Goal: Task Accomplishment & Management: Manage account settings

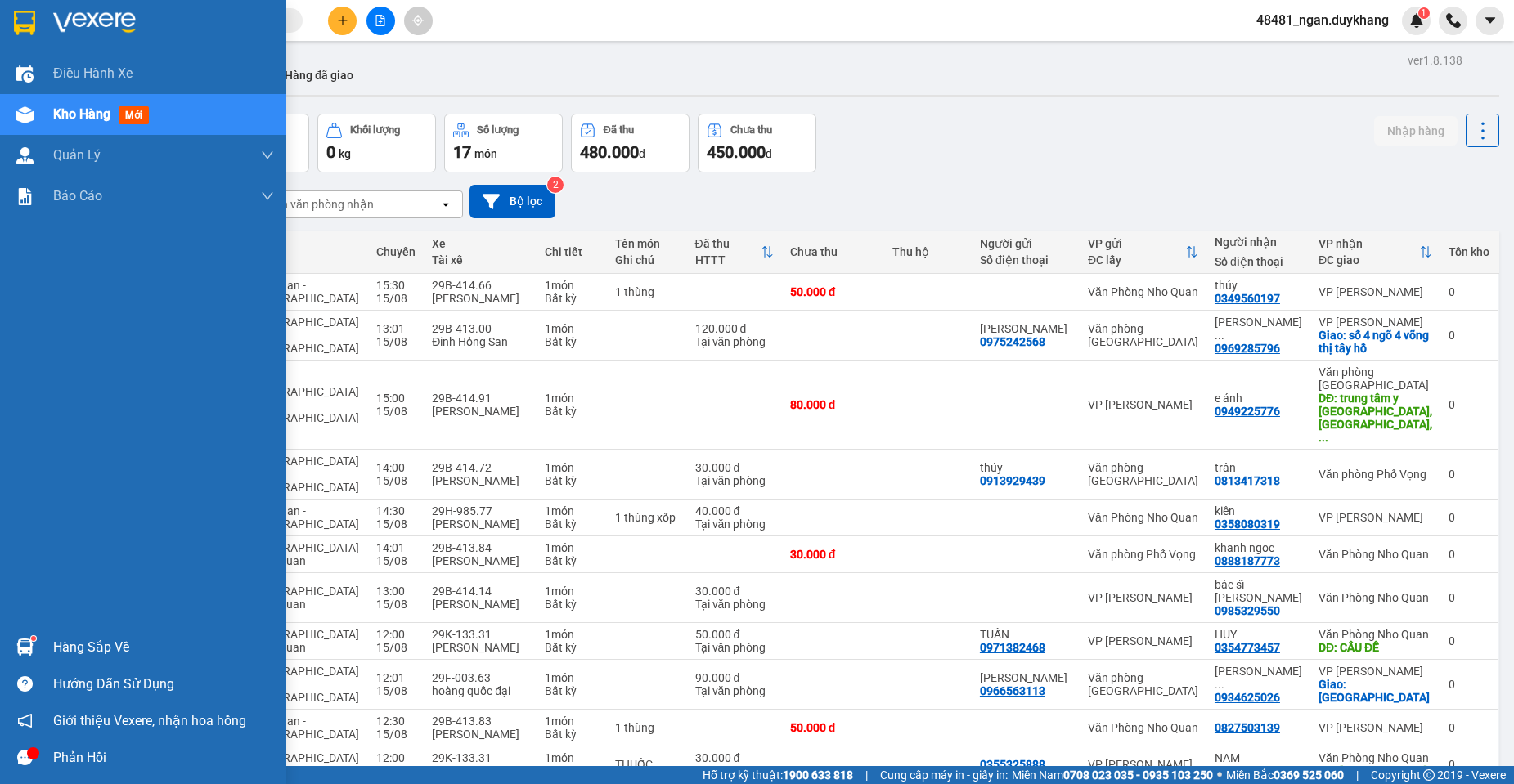
click at [23, 634] on div at bounding box center [25, 647] width 29 height 29
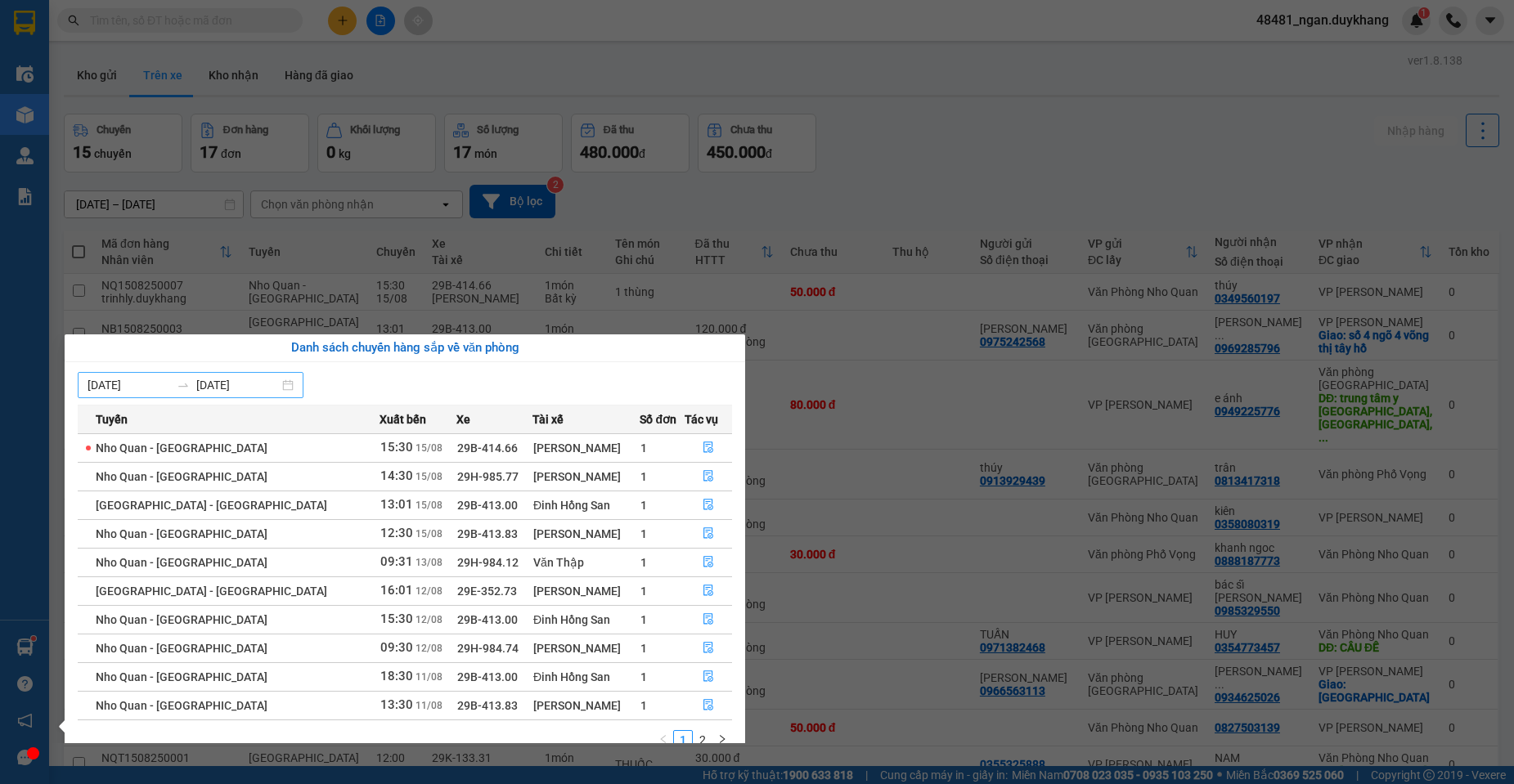
click at [183, 382] on icon "swap-right" at bounding box center [183, 385] width 13 height 13
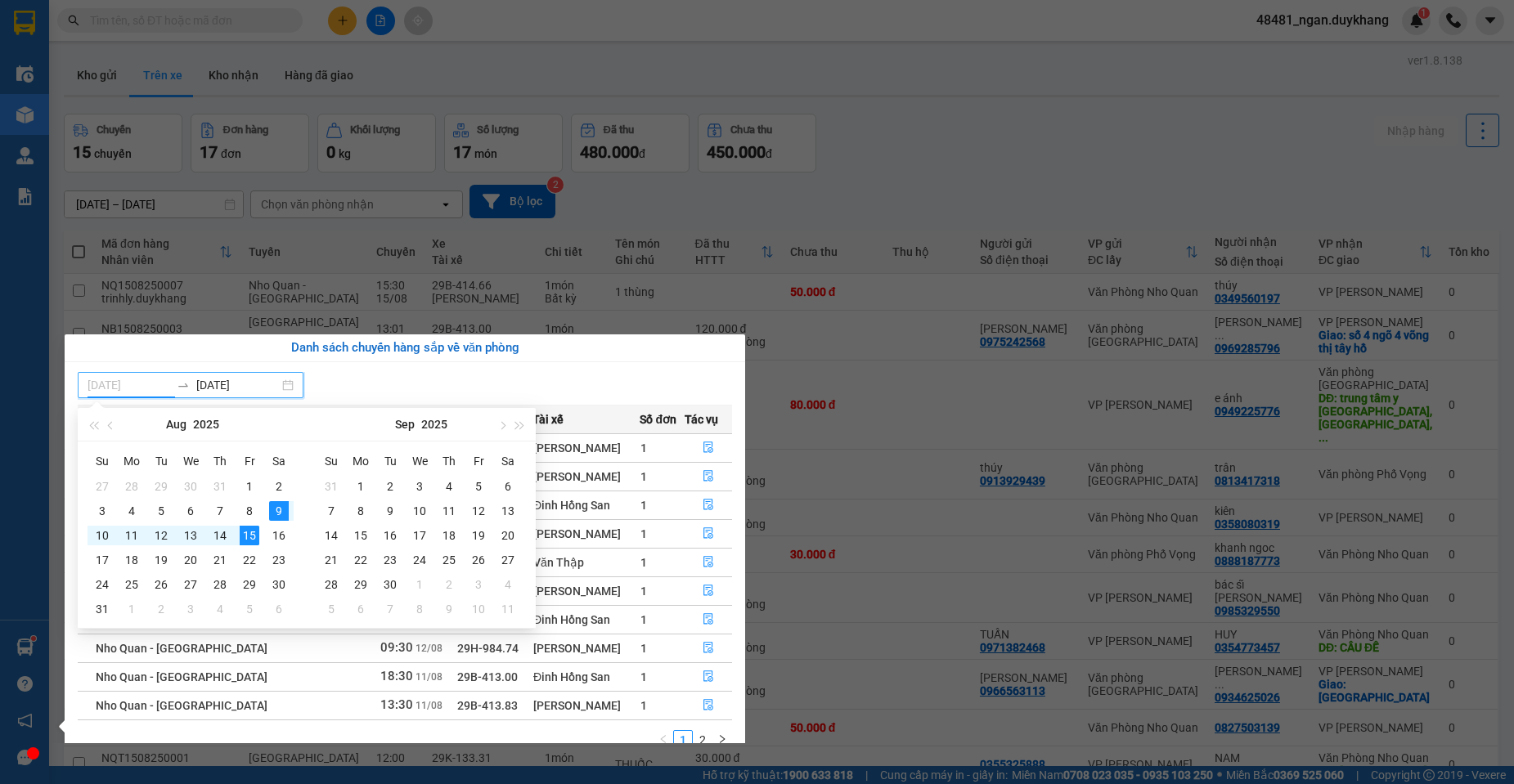
type input "[DATE]"
click at [245, 539] on div "15" at bounding box center [249, 536] width 20 height 20
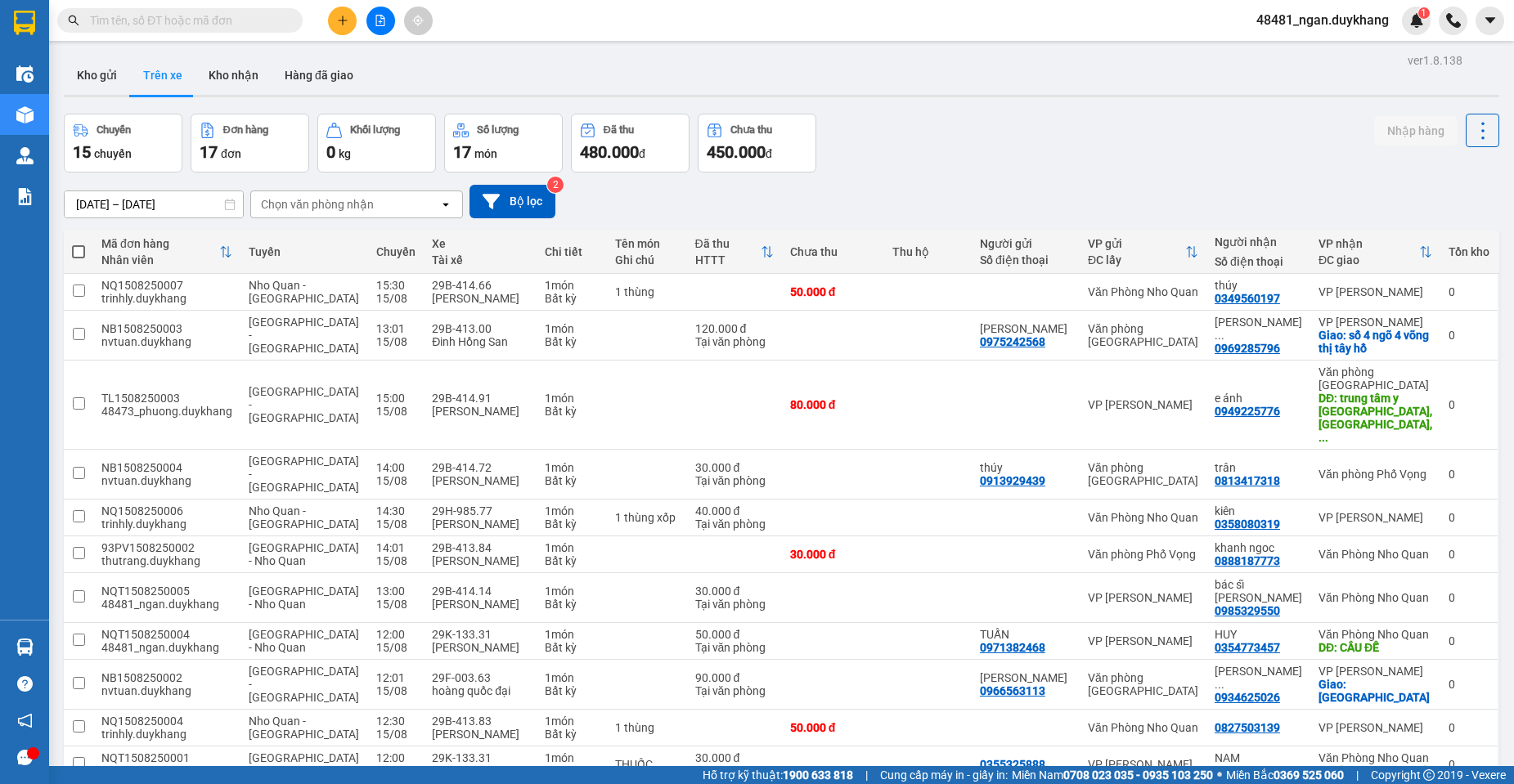
click at [1119, 111] on section "Kết quả tìm kiếm ( 841 ) Bộ lọc Ngày tạo đơn gần nhất Mã ĐH Trạng thái Món hàng…" at bounding box center [757, 392] width 1514 height 784
click at [156, 202] on input "[DATE] – [DATE]" at bounding box center [154, 204] width 178 height 26
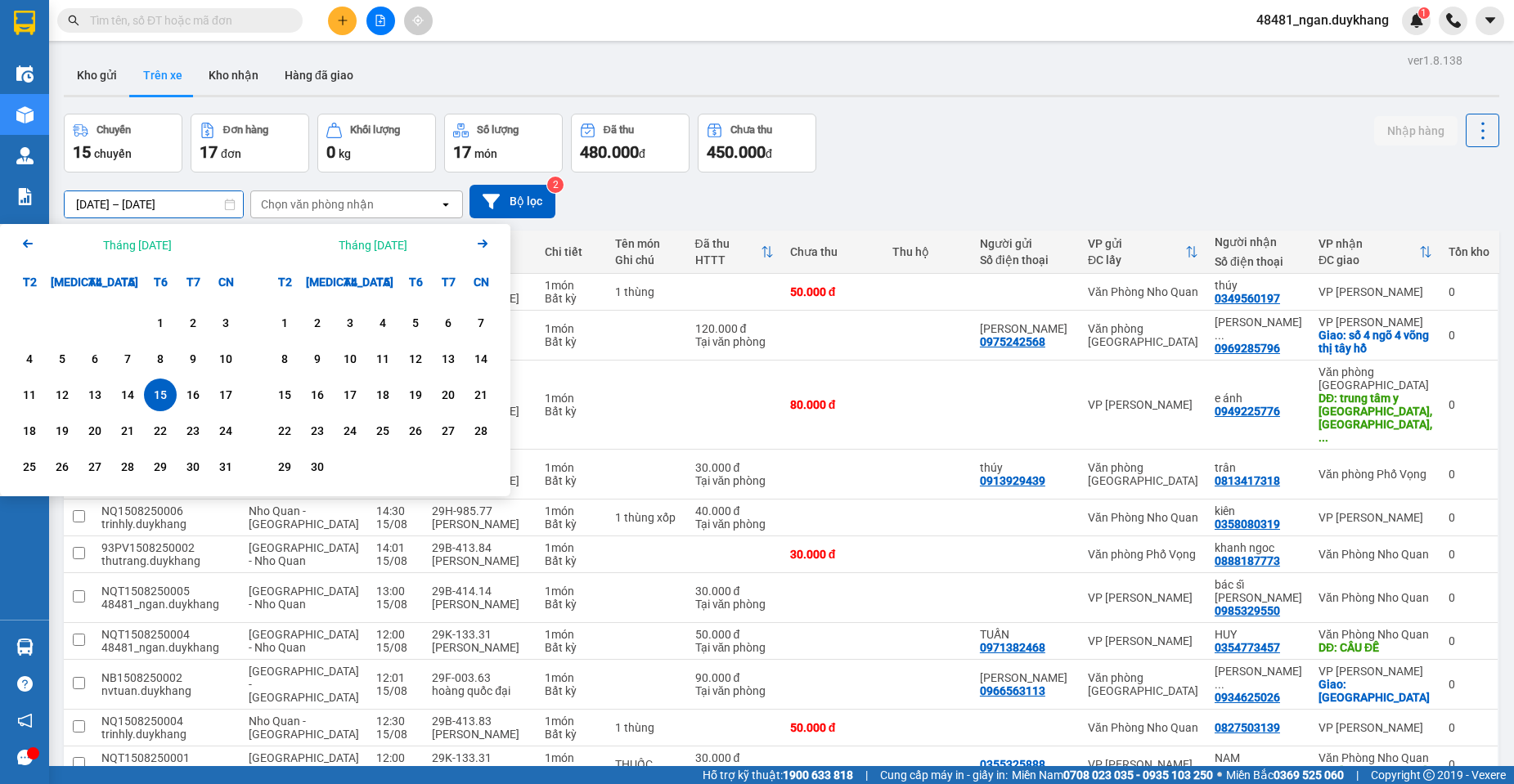
click at [160, 393] on div "15" at bounding box center [159, 395] width 22 height 20
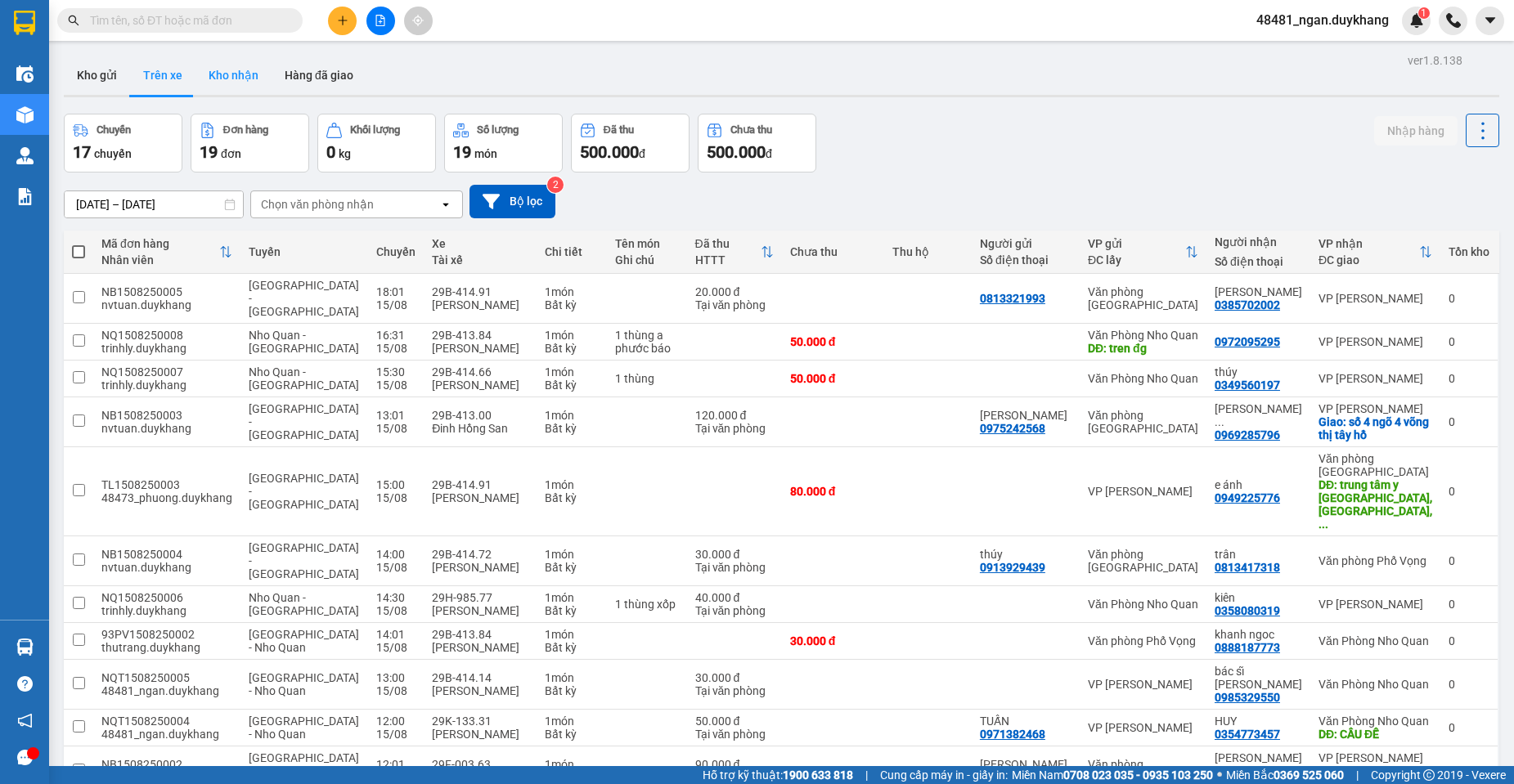
click at [230, 69] on button "Kho nhận" at bounding box center [233, 76] width 76 height 40
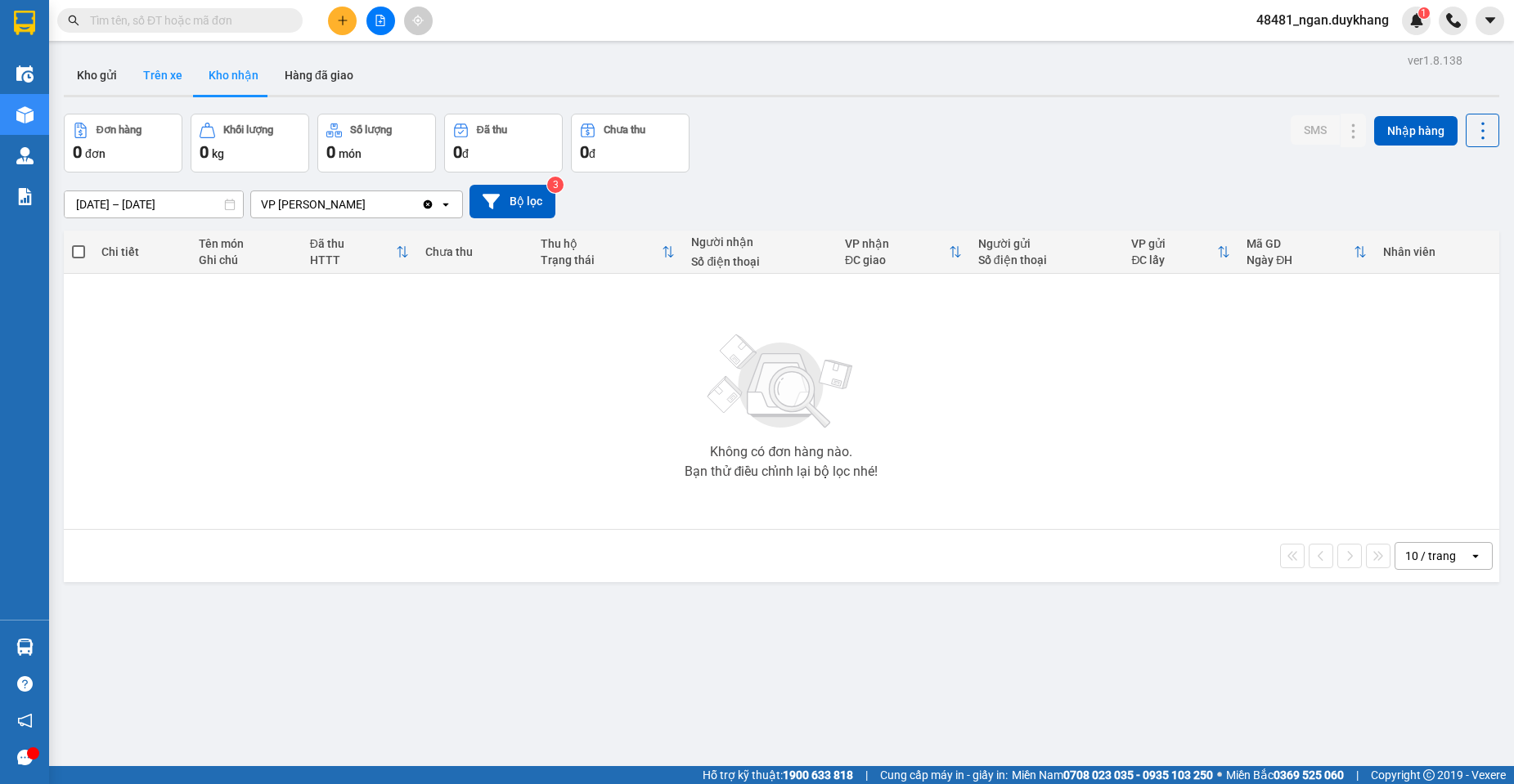
click at [164, 86] on button "Trên xe" at bounding box center [163, 76] width 66 height 40
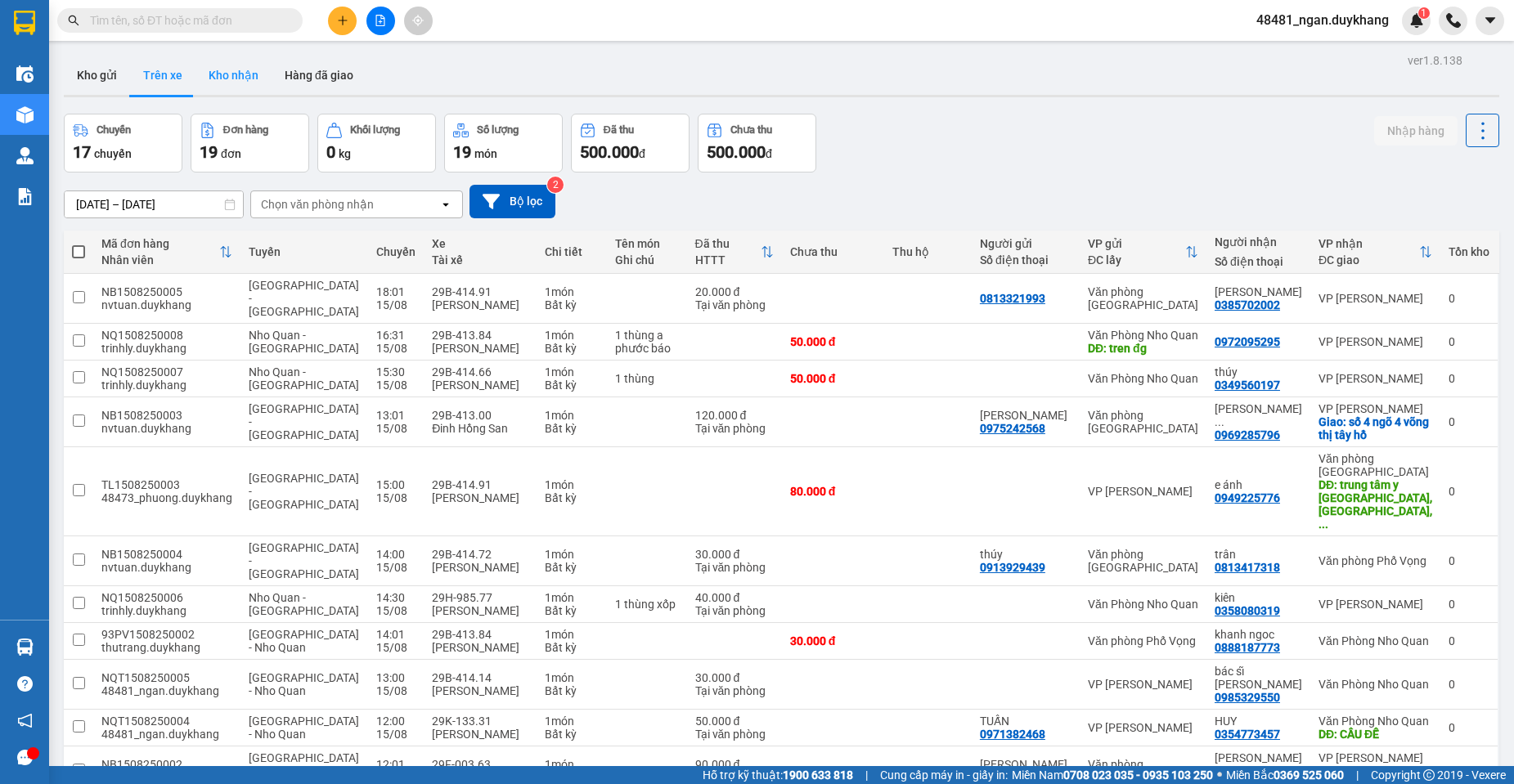
click at [235, 89] on button "Kho nhận" at bounding box center [233, 76] width 76 height 40
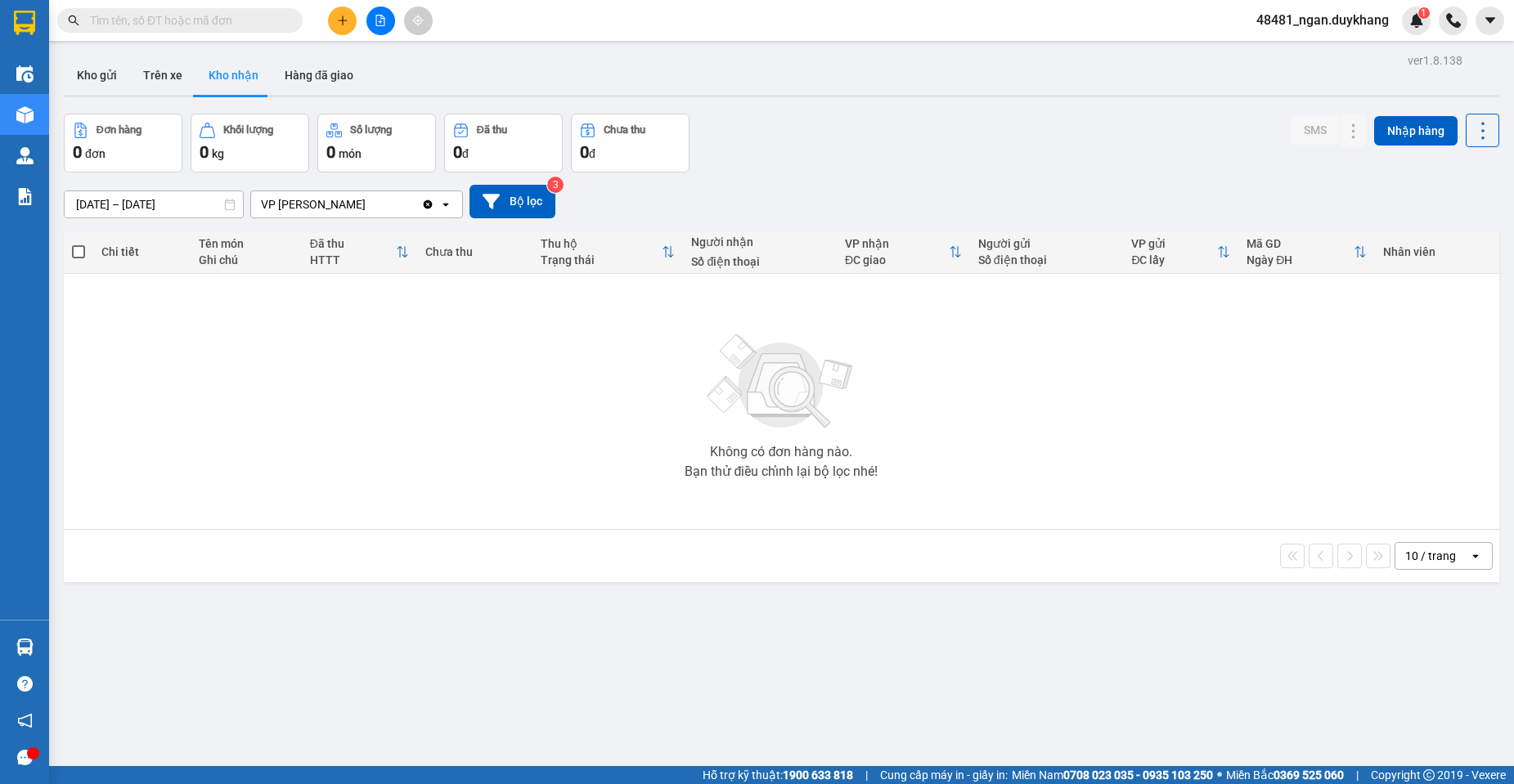
drag, startPoint x: 480, startPoint y: 40, endPoint x: 201, endPoint y: 142, distance: 297.1
click at [468, 42] on section "Kết quả tìm kiếm ( 841 ) Bộ lọc Ngày tạo đơn gần nhất Mã ĐH Trạng thái Món hàng…" at bounding box center [757, 392] width 1514 height 784
click at [135, 211] on div "ver 1.8.138 Kho gửi Trên xe Kho nhận Hàng đã giao Đơn hàng 0 đơn Khối lượng 0 k…" at bounding box center [782, 441] width 1448 height 784
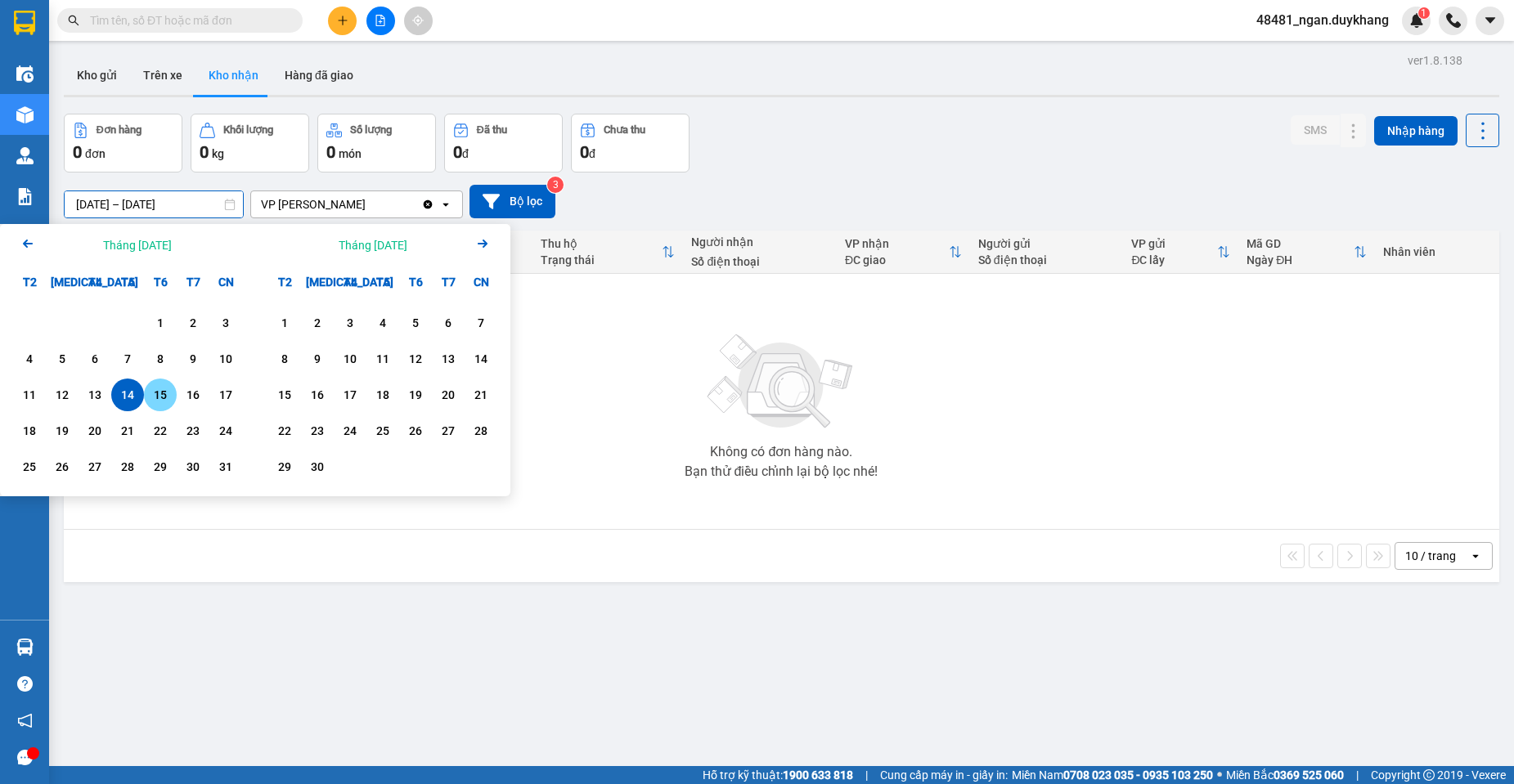
click at [166, 396] on div "15" at bounding box center [159, 395] width 22 height 20
type input "[DATE] – [DATE]"
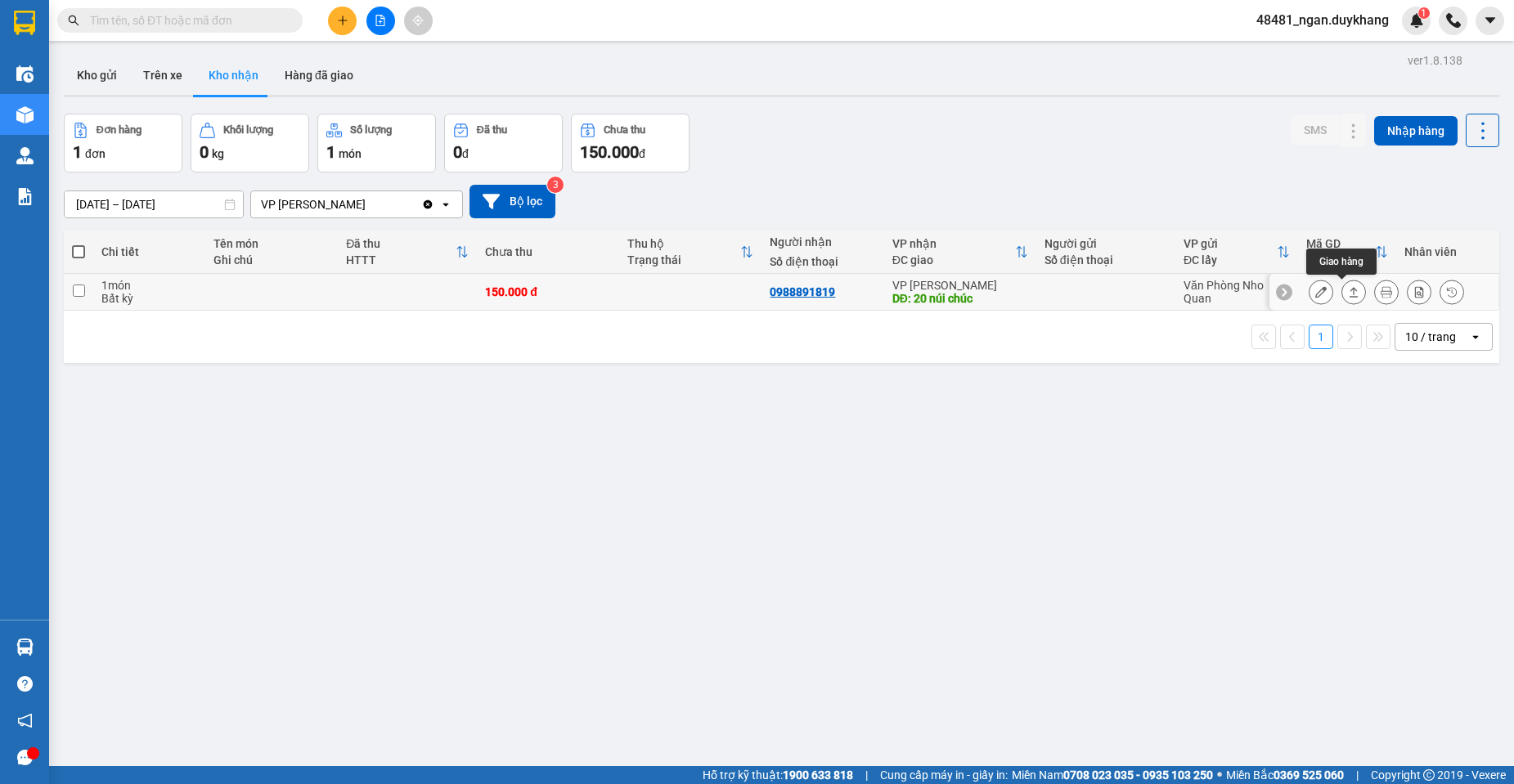
click at [1315, 291] on icon at bounding box center [1321, 291] width 12 height 12
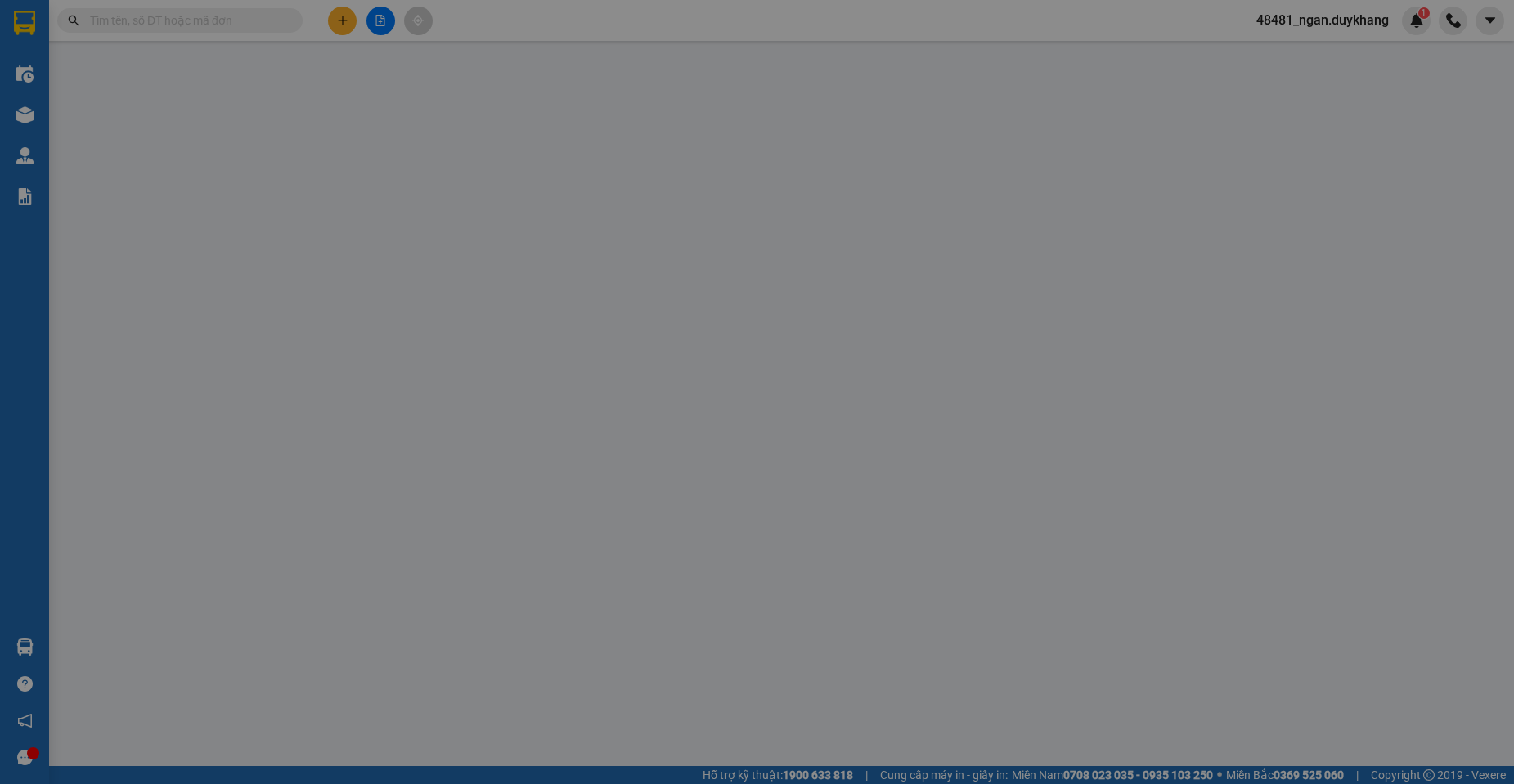
type input "0988891819"
type input "20 núi chúc"
type input "150.000"
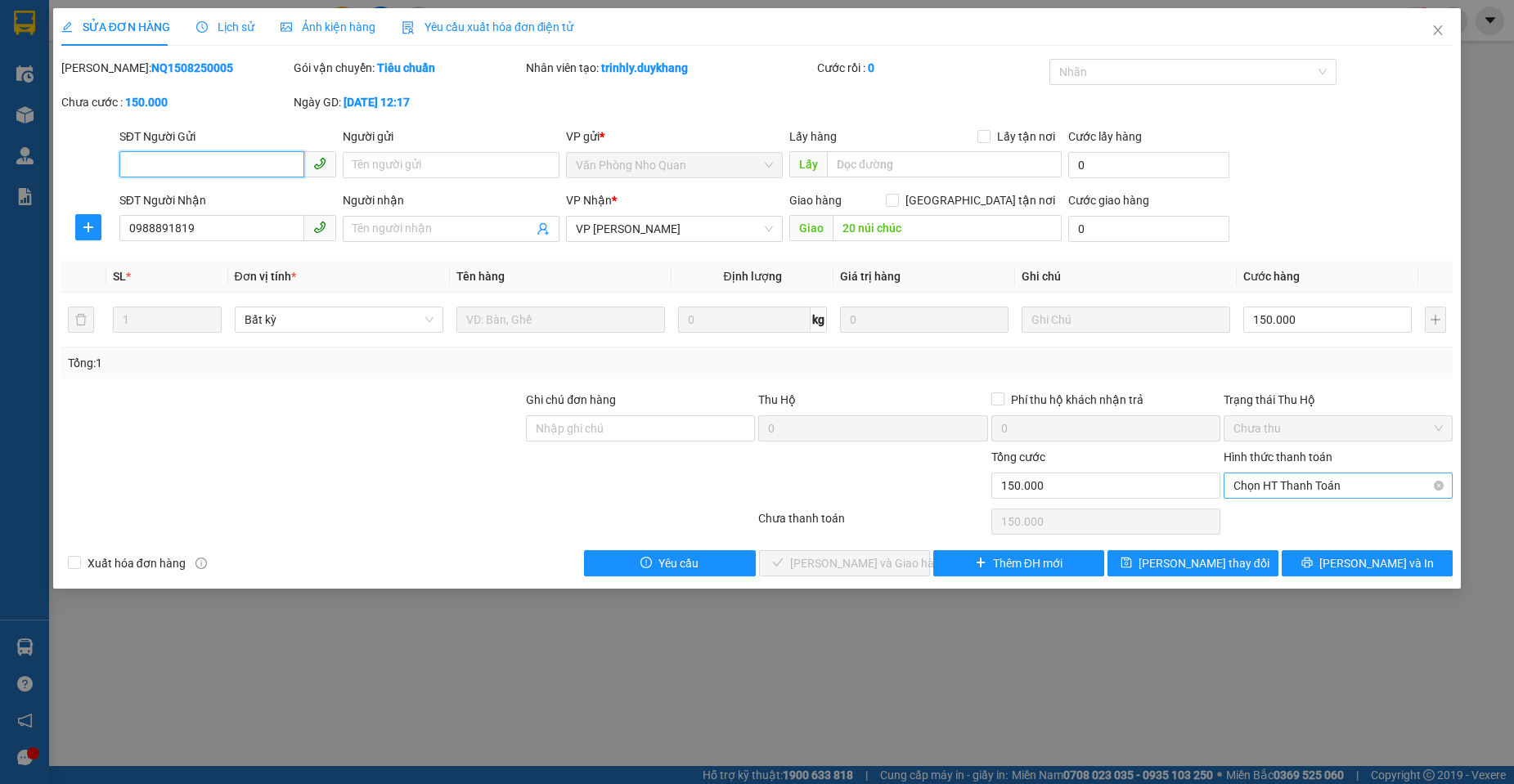
click at [1304, 484] on span "Chọn HT Thanh Toán" at bounding box center [1338, 485] width 210 height 24
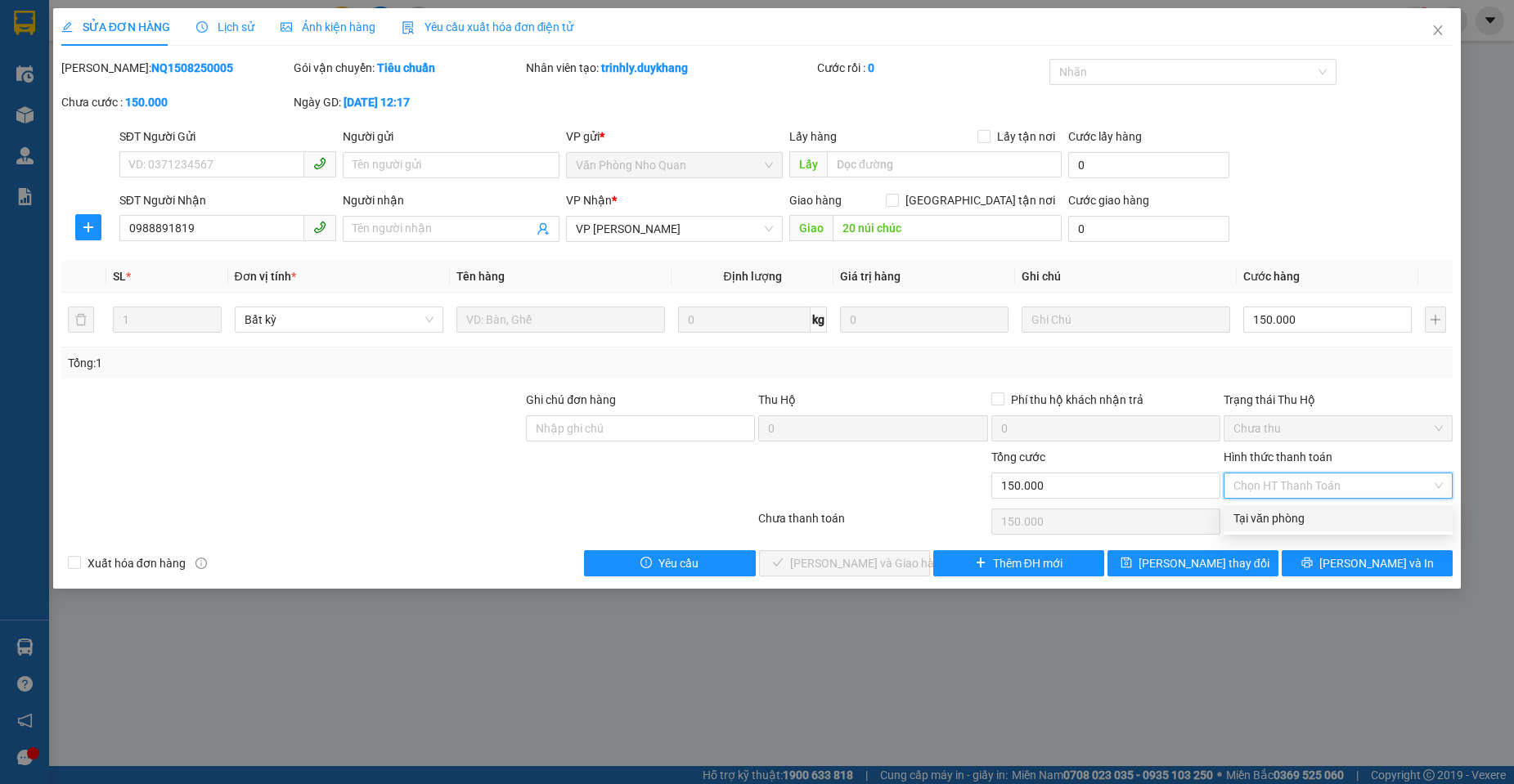
drag, startPoint x: 1294, startPoint y: 522, endPoint x: 981, endPoint y: 519, distance: 313.0
click at [1268, 518] on div "Tại văn phòng" at bounding box center [1338, 518] width 210 height 18
type input "0"
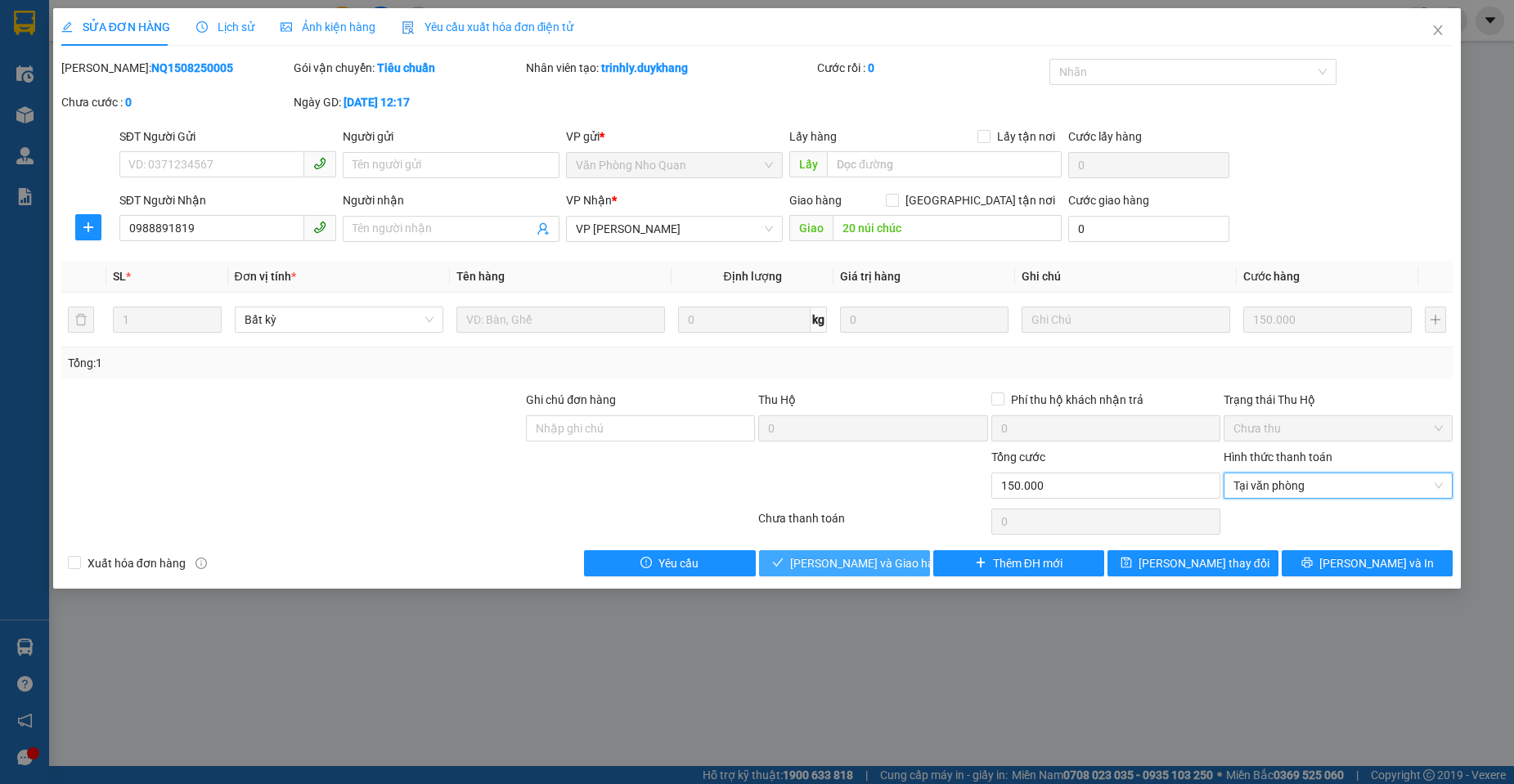
click at [844, 557] on span "[PERSON_NAME] và Giao hàng" at bounding box center [868, 563] width 157 height 18
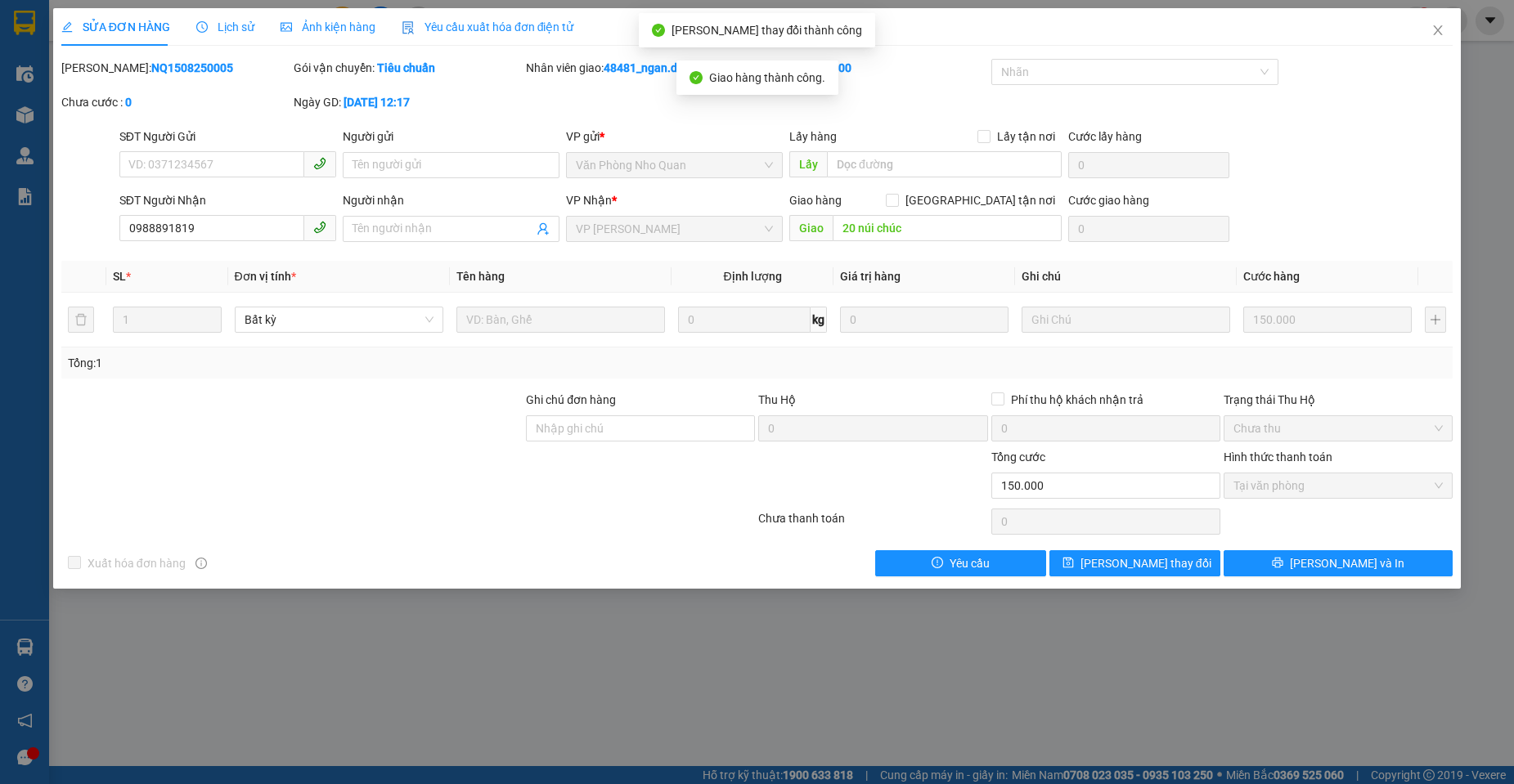
drag, startPoint x: 190, startPoint y: 67, endPoint x: 108, endPoint y: 67, distance: 82.0
click at [106, 67] on div "[PERSON_NAME]: NQ1508250005" at bounding box center [175, 67] width 229 height 18
copy b "NQ1508250005"
click at [1438, 33] on icon "close" at bounding box center [1438, 30] width 13 height 13
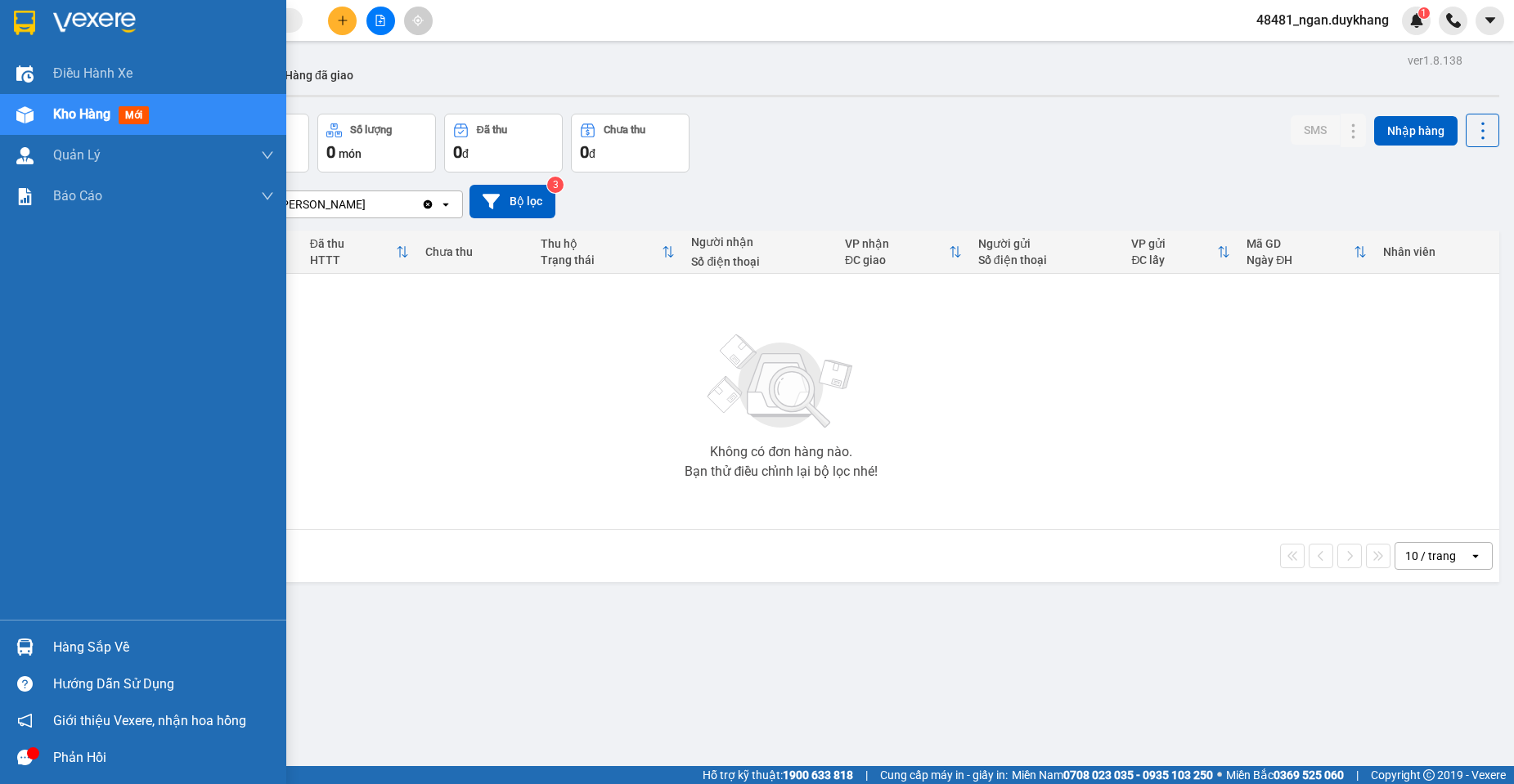
click at [24, 643] on img at bounding box center [24, 646] width 17 height 17
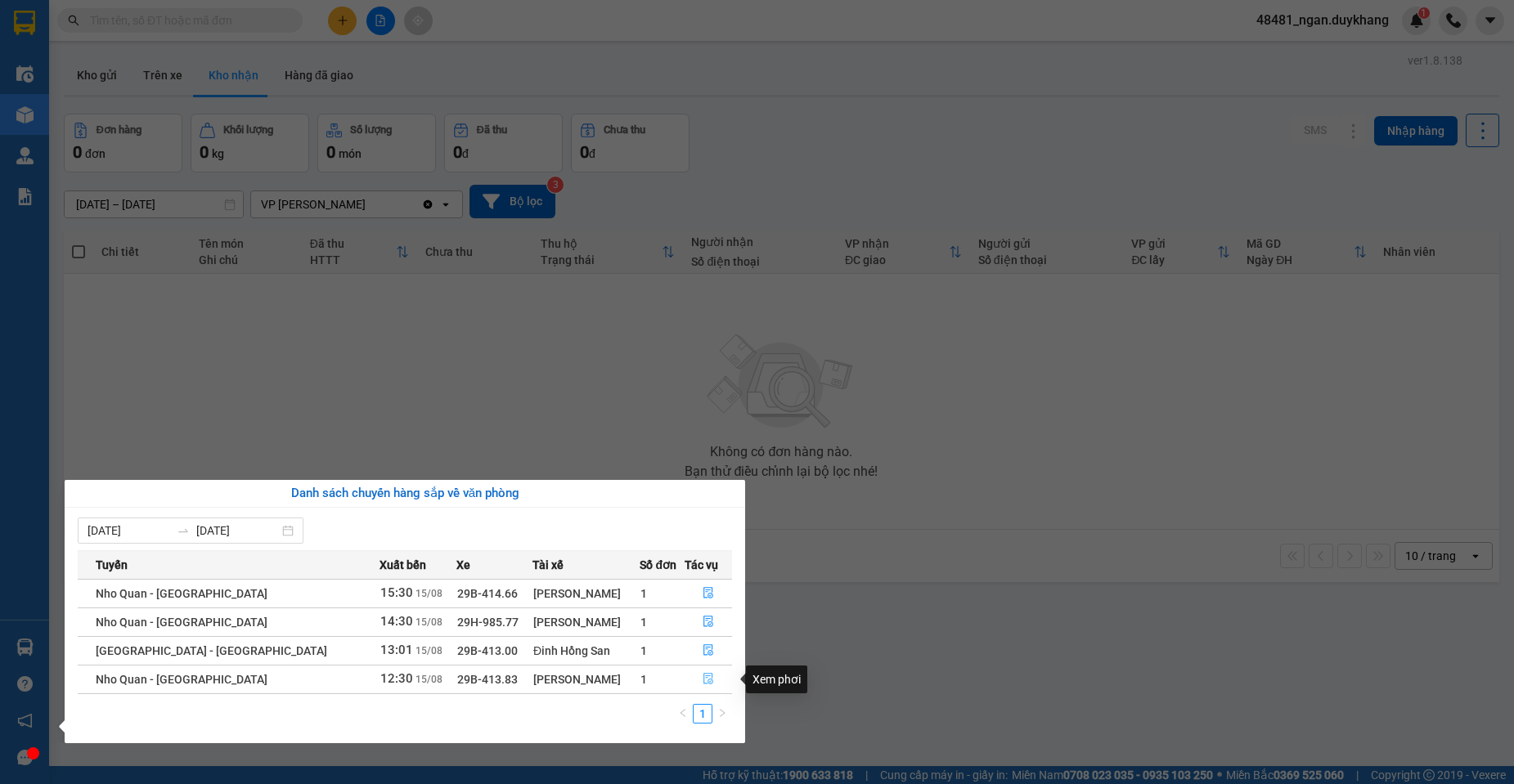
click at [710, 680] on button "button" at bounding box center [708, 679] width 46 height 26
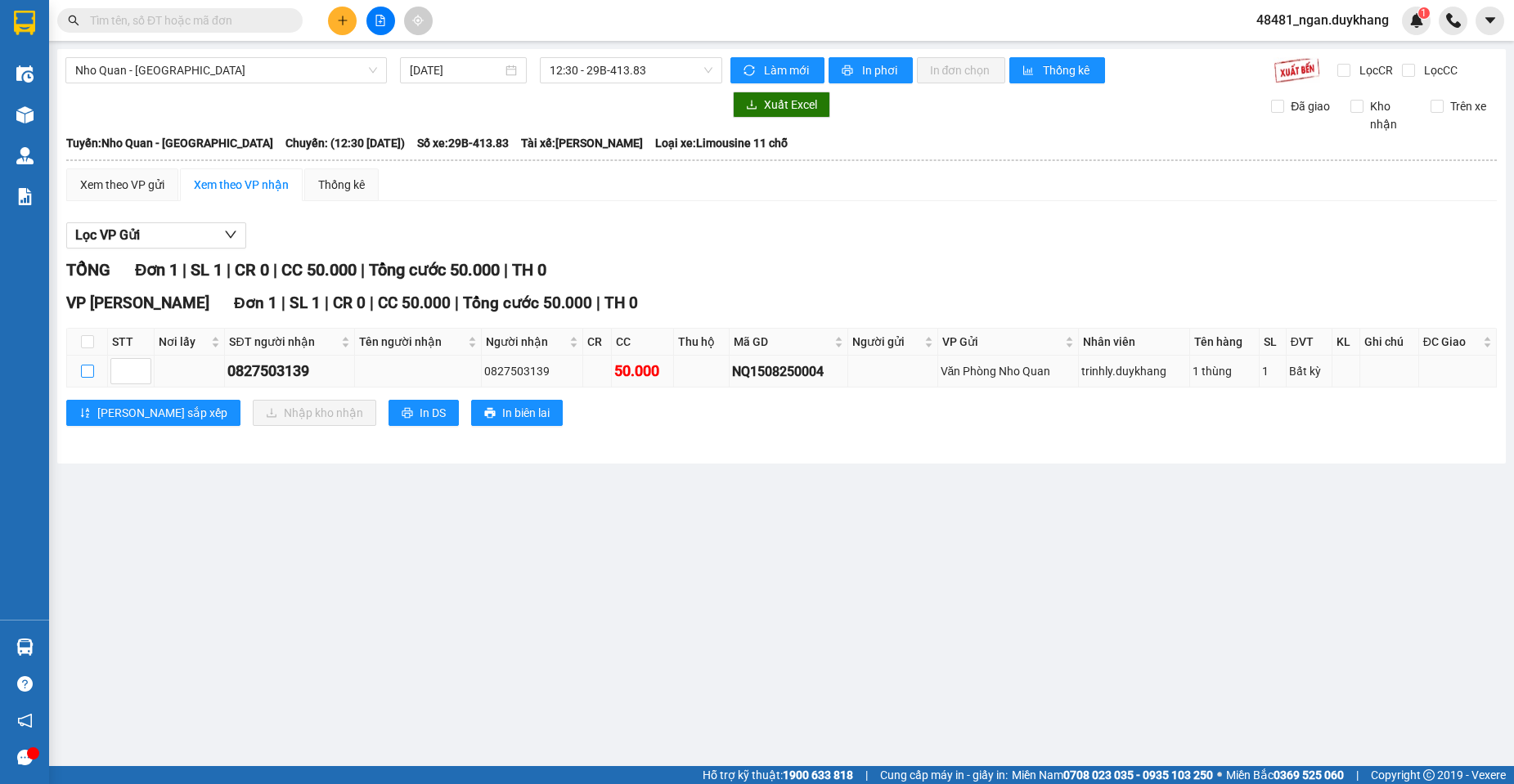
click at [87, 373] on input "checkbox" at bounding box center [87, 371] width 13 height 13
checkbox input "true"
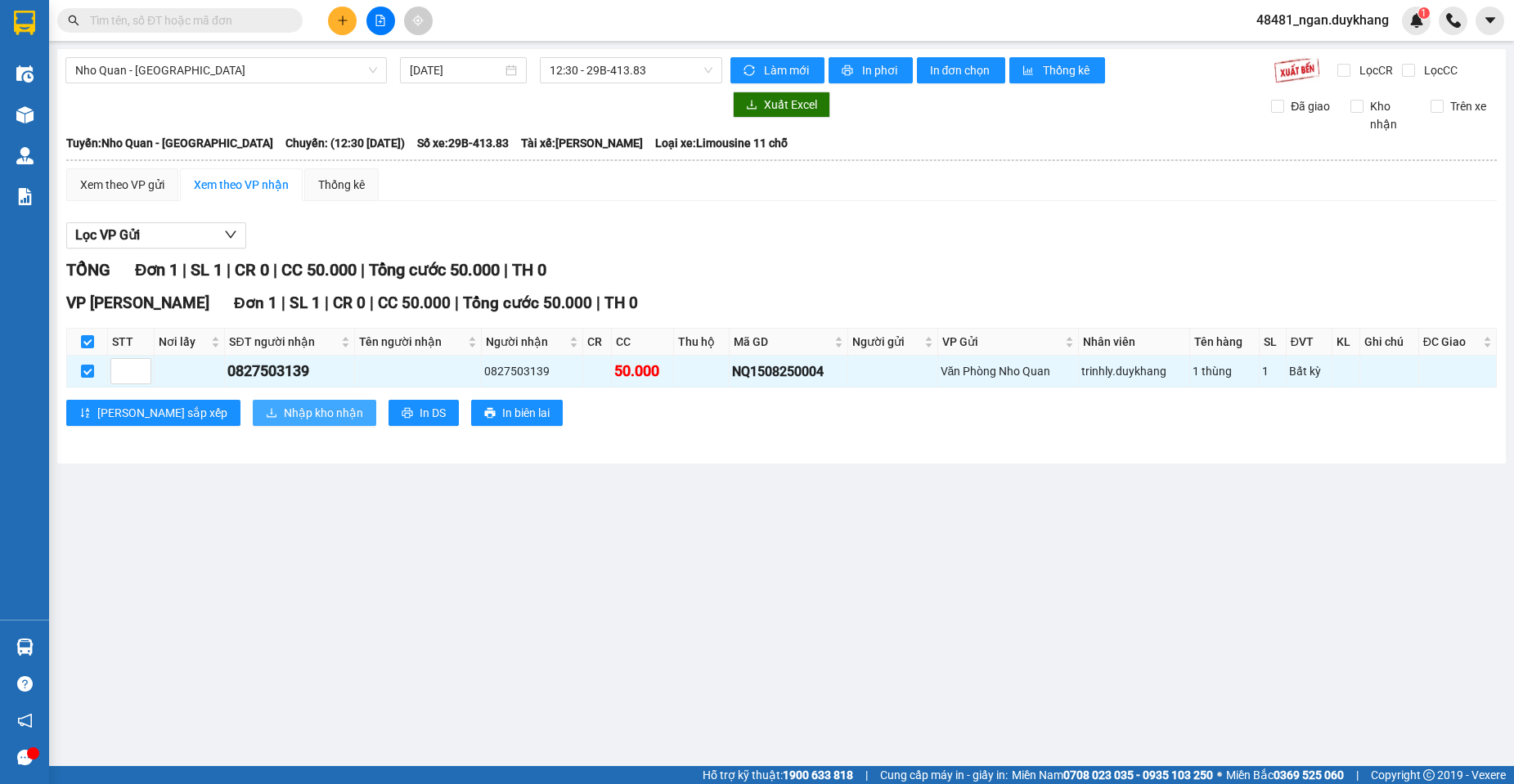
click at [283, 406] on span "Nhập kho nhận" at bounding box center [323, 413] width 79 height 18
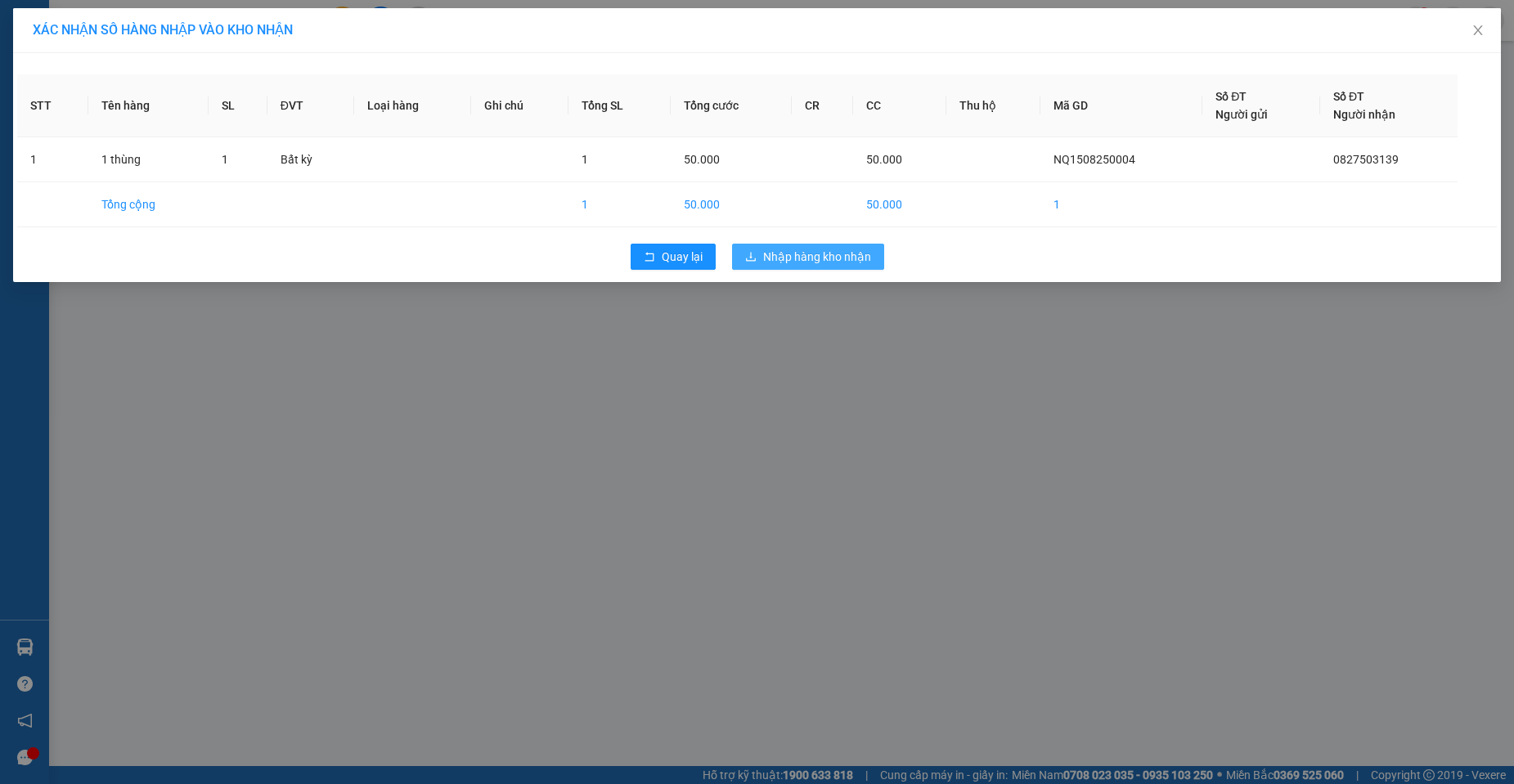
click at [795, 253] on span "Nhập hàng kho nhận" at bounding box center [817, 256] width 108 height 18
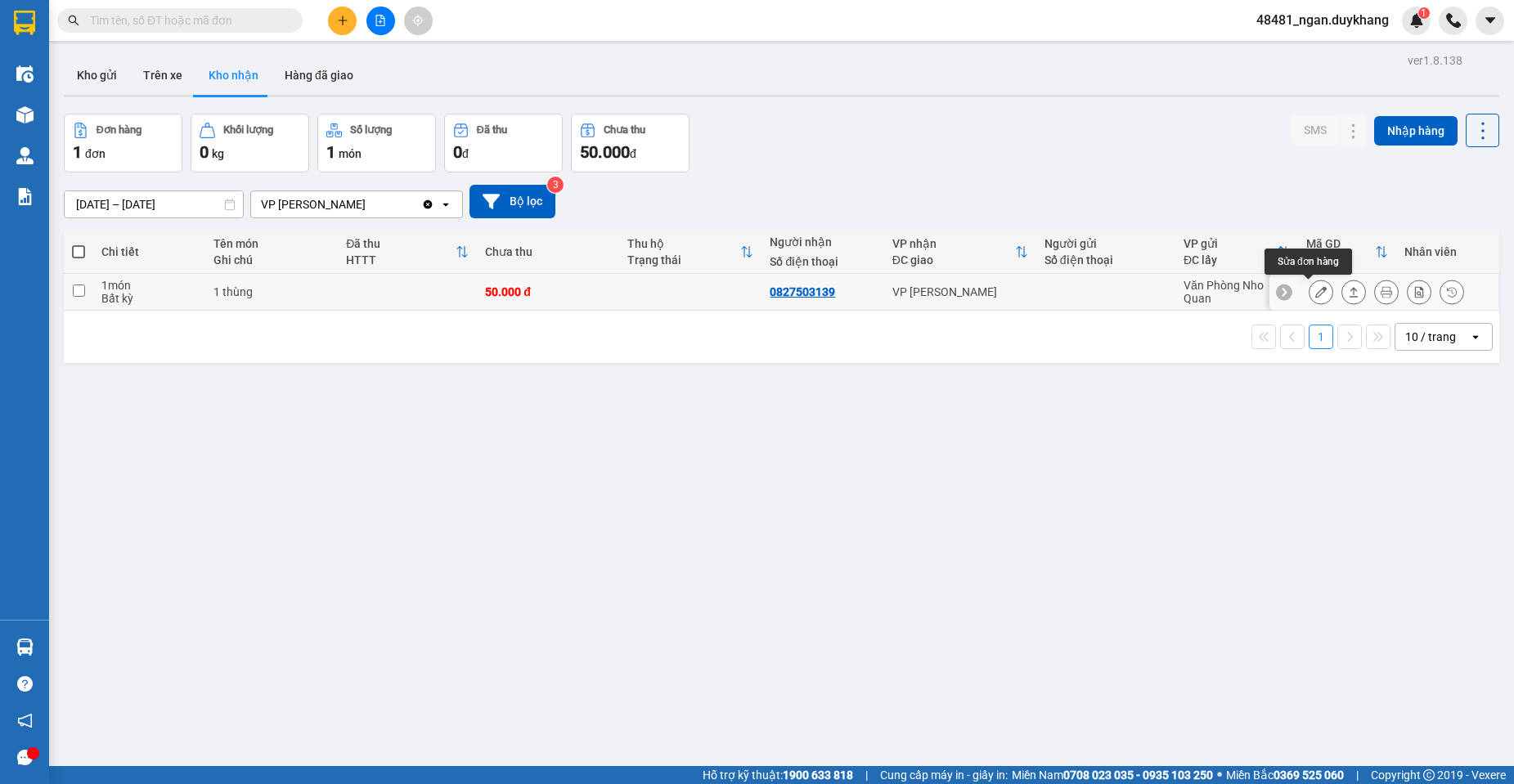
click at [1315, 292] on icon at bounding box center [1321, 291] width 12 height 12
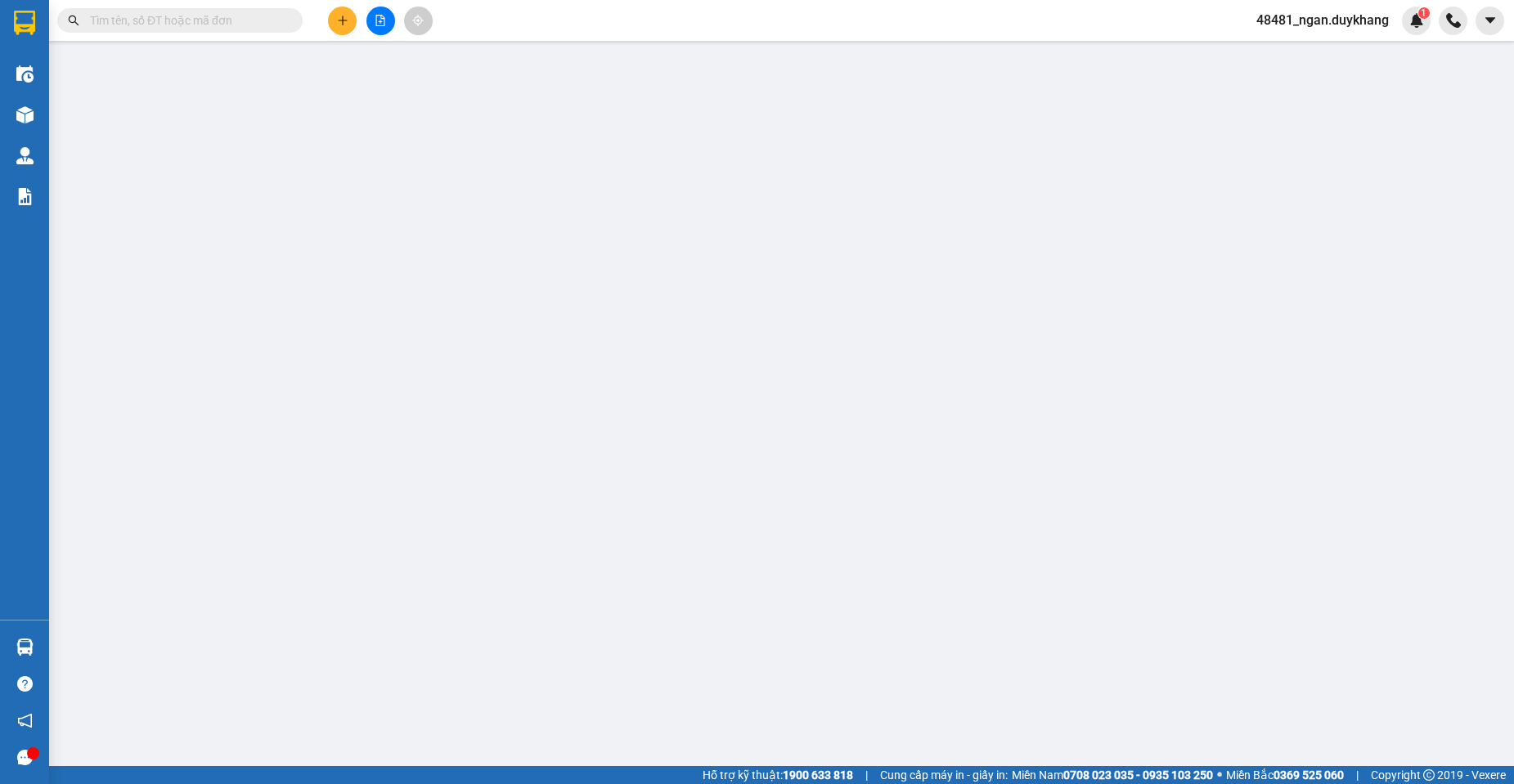
type input "0827503139"
type input "50.000"
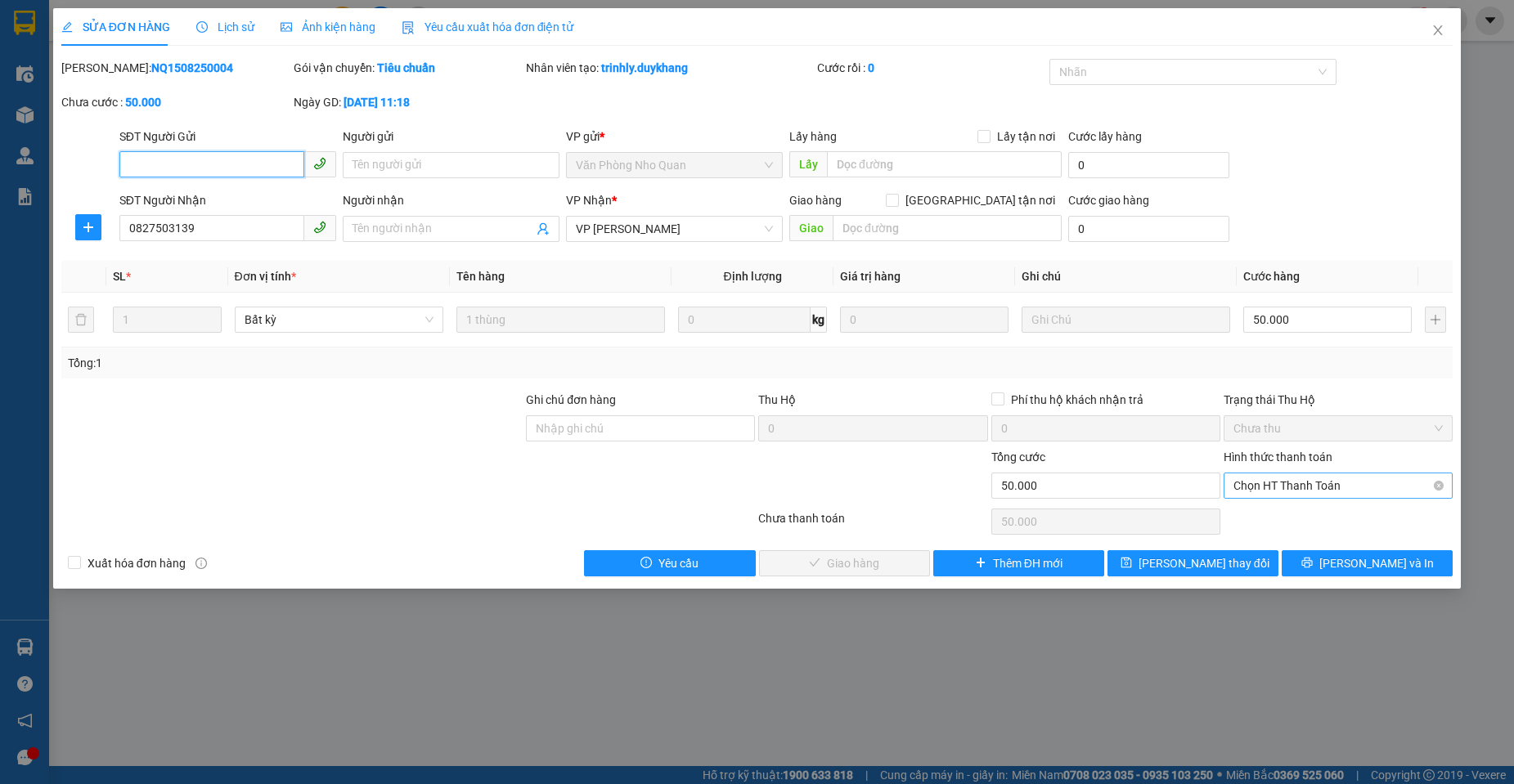
click at [1276, 486] on span "Chọn HT Thanh Toán" at bounding box center [1338, 485] width 210 height 24
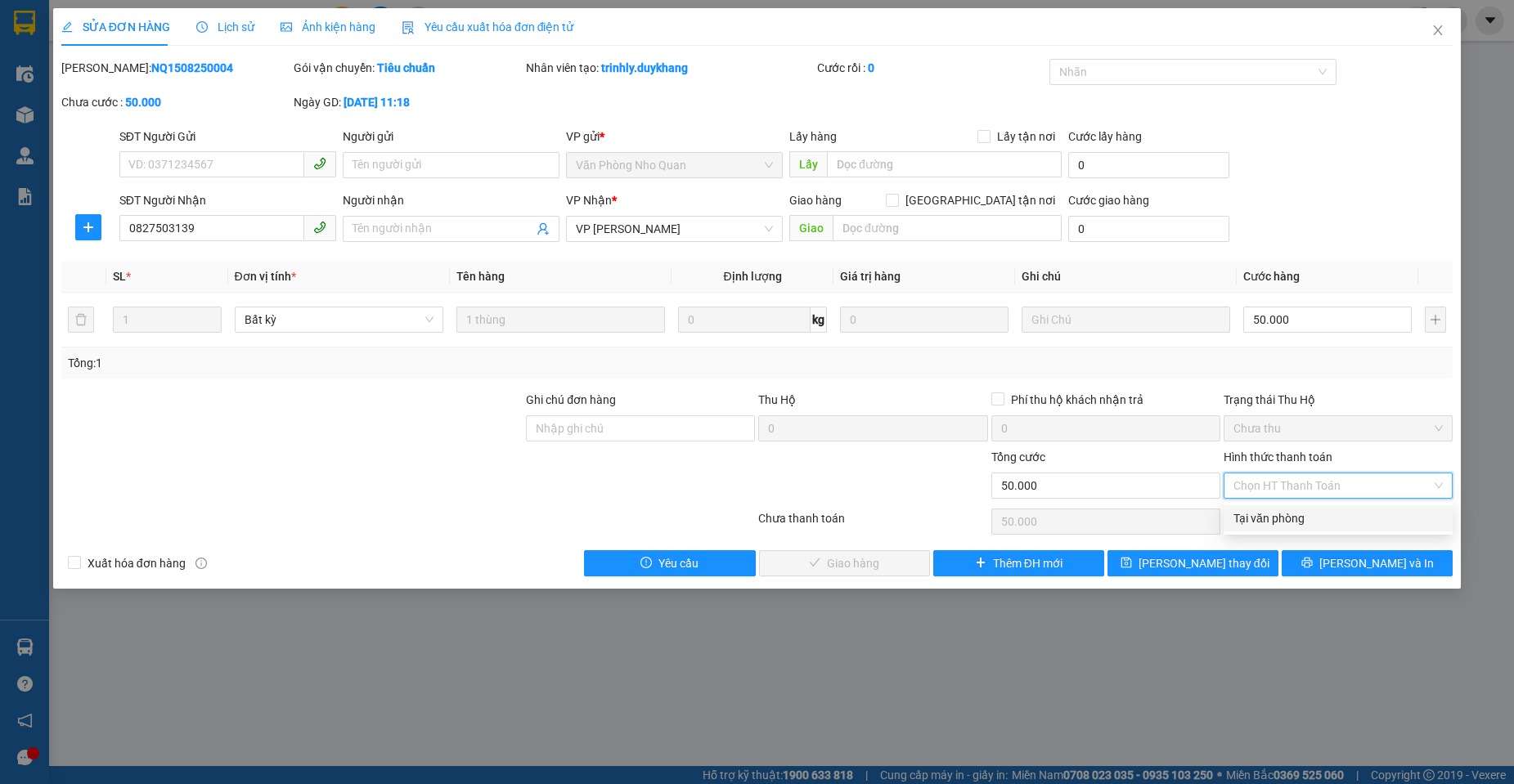
drag, startPoint x: 1264, startPoint y: 513, endPoint x: 1149, endPoint y: 506, distance: 115.2
click at [1259, 509] on div "Tại văn phòng" at bounding box center [1338, 518] width 210 height 18
type input "0"
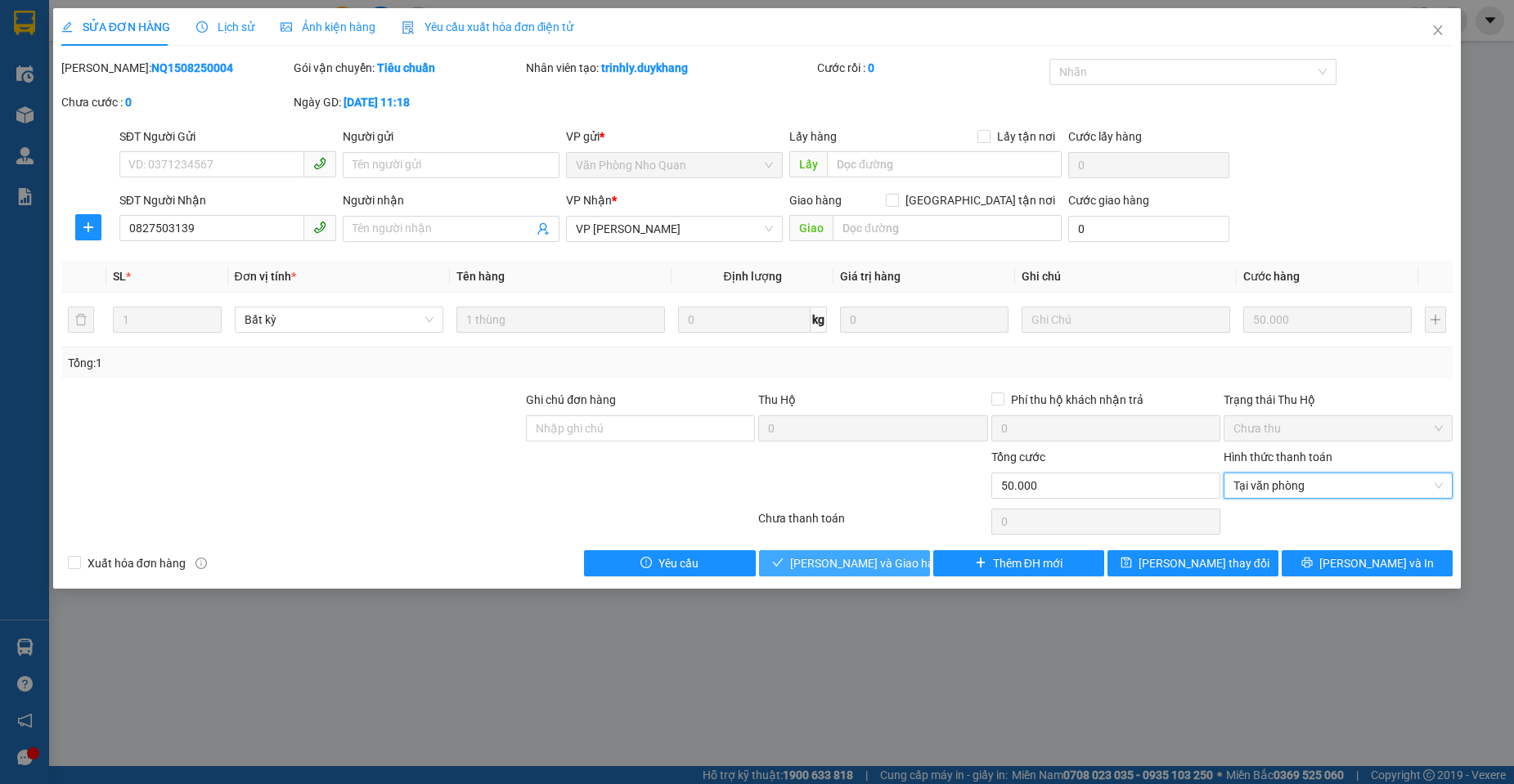
click at [815, 568] on span "[PERSON_NAME] và Giao hàng" at bounding box center [868, 563] width 157 height 18
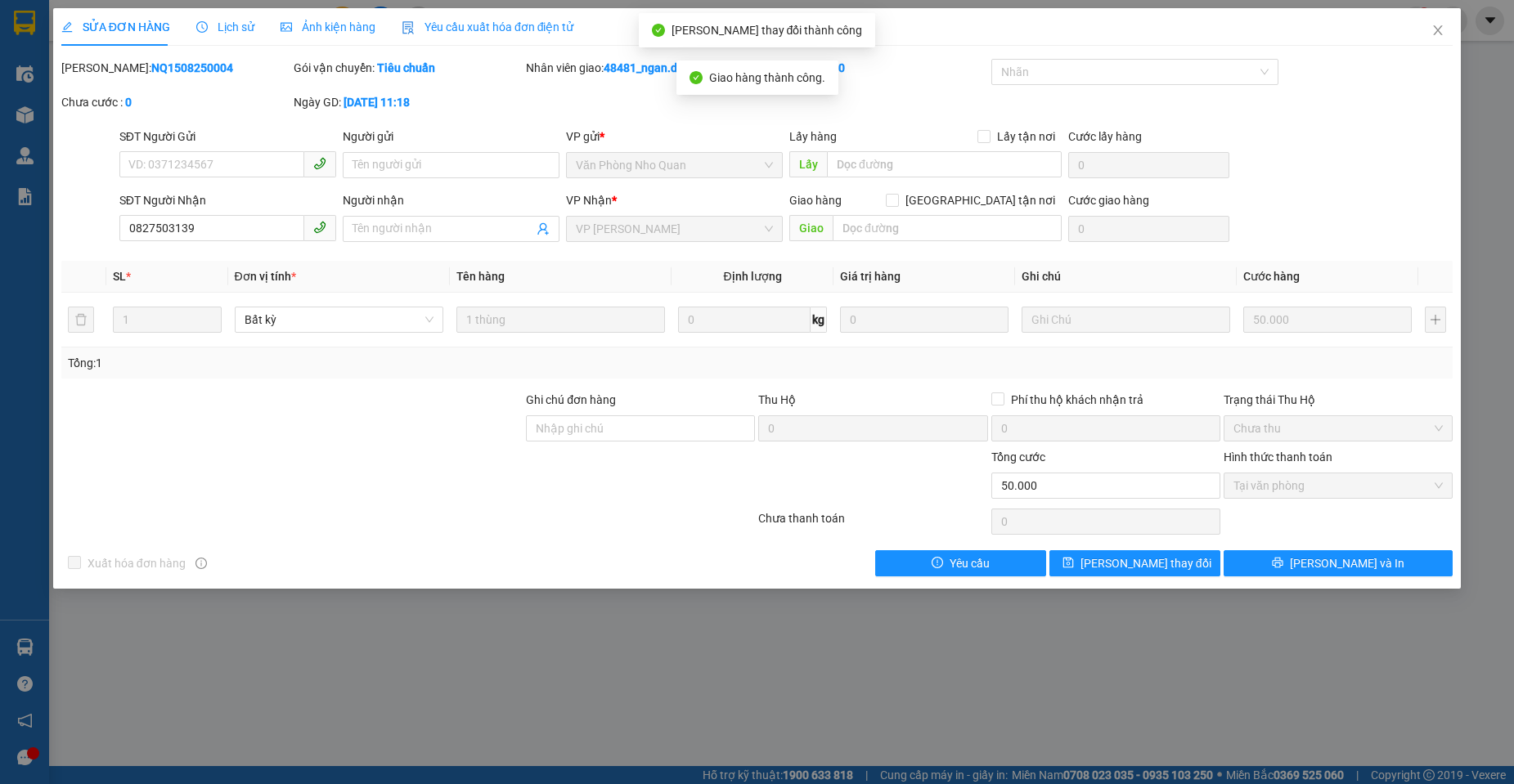
drag, startPoint x: 207, startPoint y: 71, endPoint x: 133, endPoint y: 65, distance: 74.2
click at [108, 67] on div "Mã ĐH: NQ1508250004" at bounding box center [175, 67] width 229 height 18
drag, startPoint x: 141, startPoint y: 63, endPoint x: 103, endPoint y: 67, distance: 38.2
click at [151, 67] on b "NQ1508250004" at bounding box center [192, 67] width 82 height 13
drag, startPoint x: 103, startPoint y: 67, endPoint x: 184, endPoint y: 67, distance: 81.0
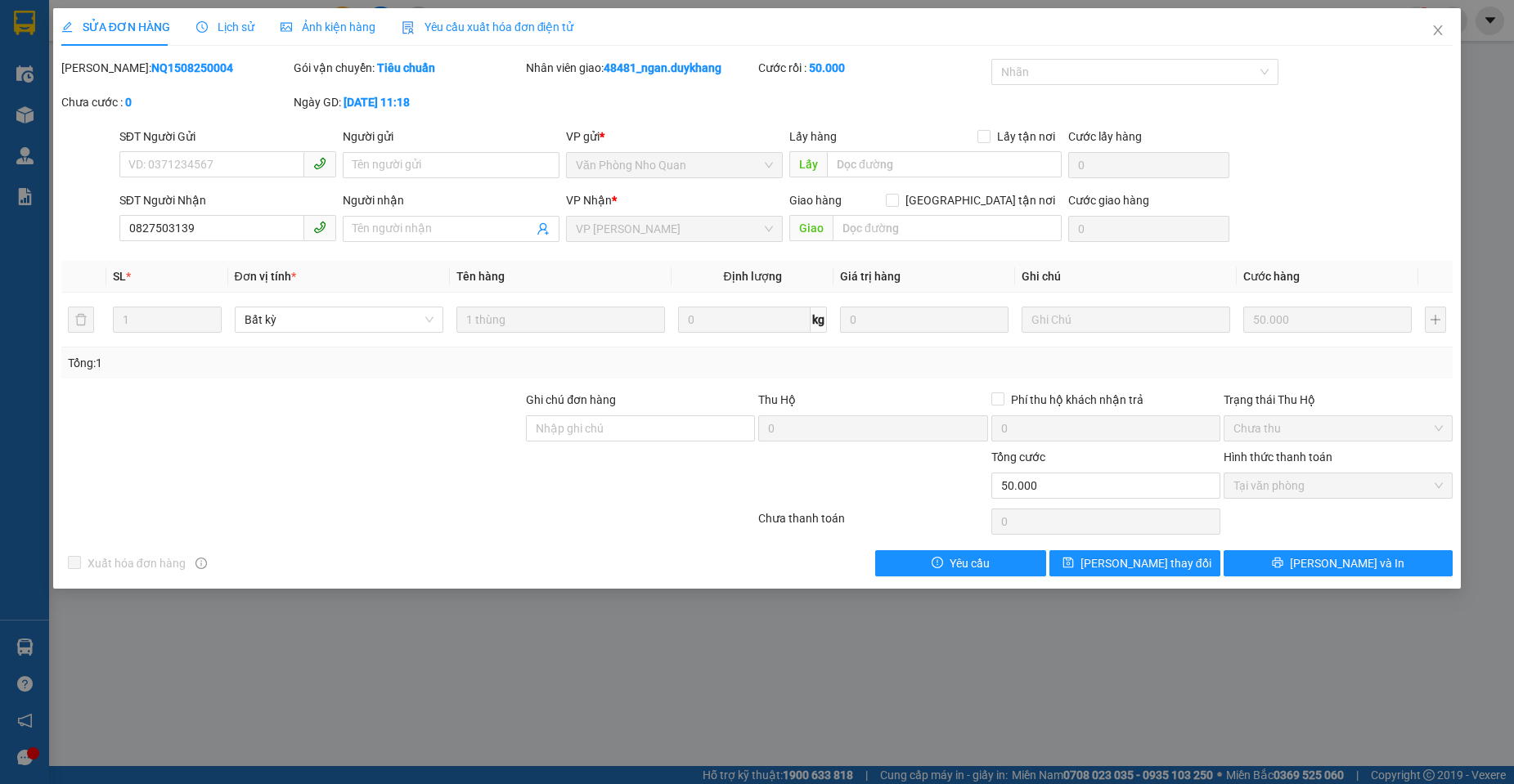
click at [184, 67] on b "NQ1508250004" at bounding box center [192, 67] width 82 height 13
copy b "NQ1508250004"
click at [1431, 31] on icon "close" at bounding box center [1438, 30] width 13 height 13
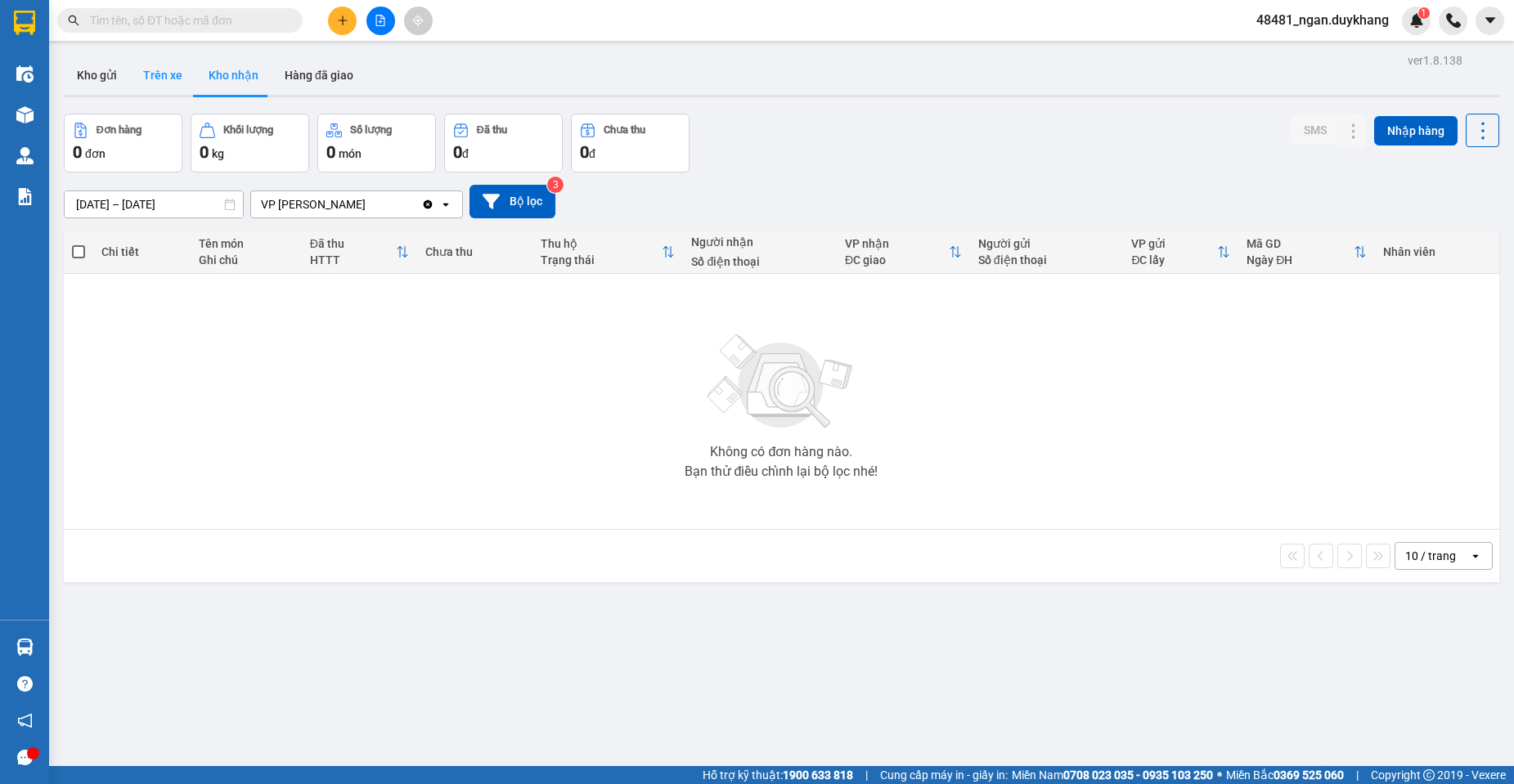
click at [139, 75] on button "Trên xe" at bounding box center [163, 76] width 66 height 40
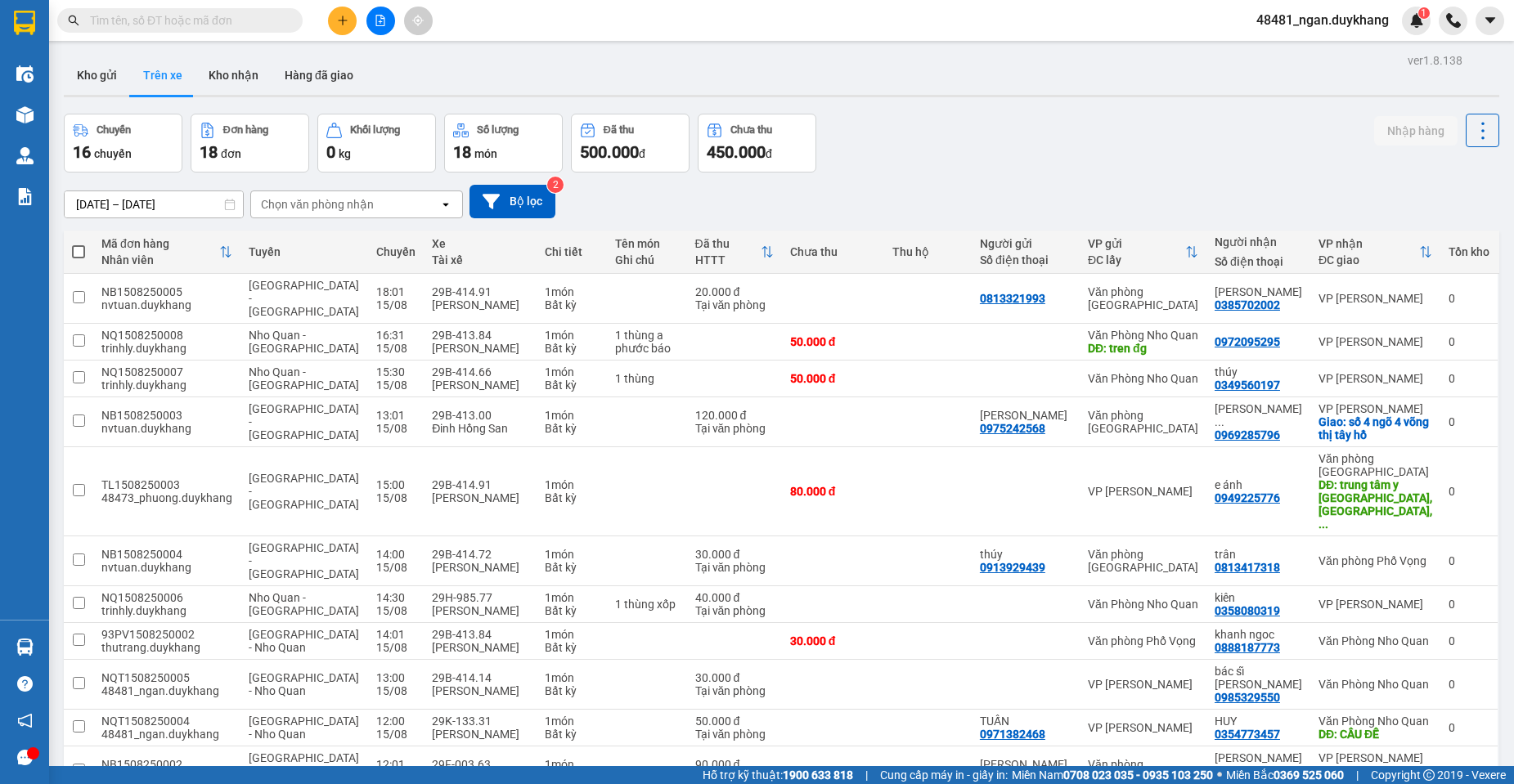
click at [930, 170] on div "Chuyến 16 chuyến Đơn hàng 18 đơn Khối lượng 0 kg Số lượng 18 món Đã thu 500.000…" at bounding box center [782, 142] width 1436 height 58
click at [100, 69] on button "Kho gửi" at bounding box center [97, 76] width 67 height 40
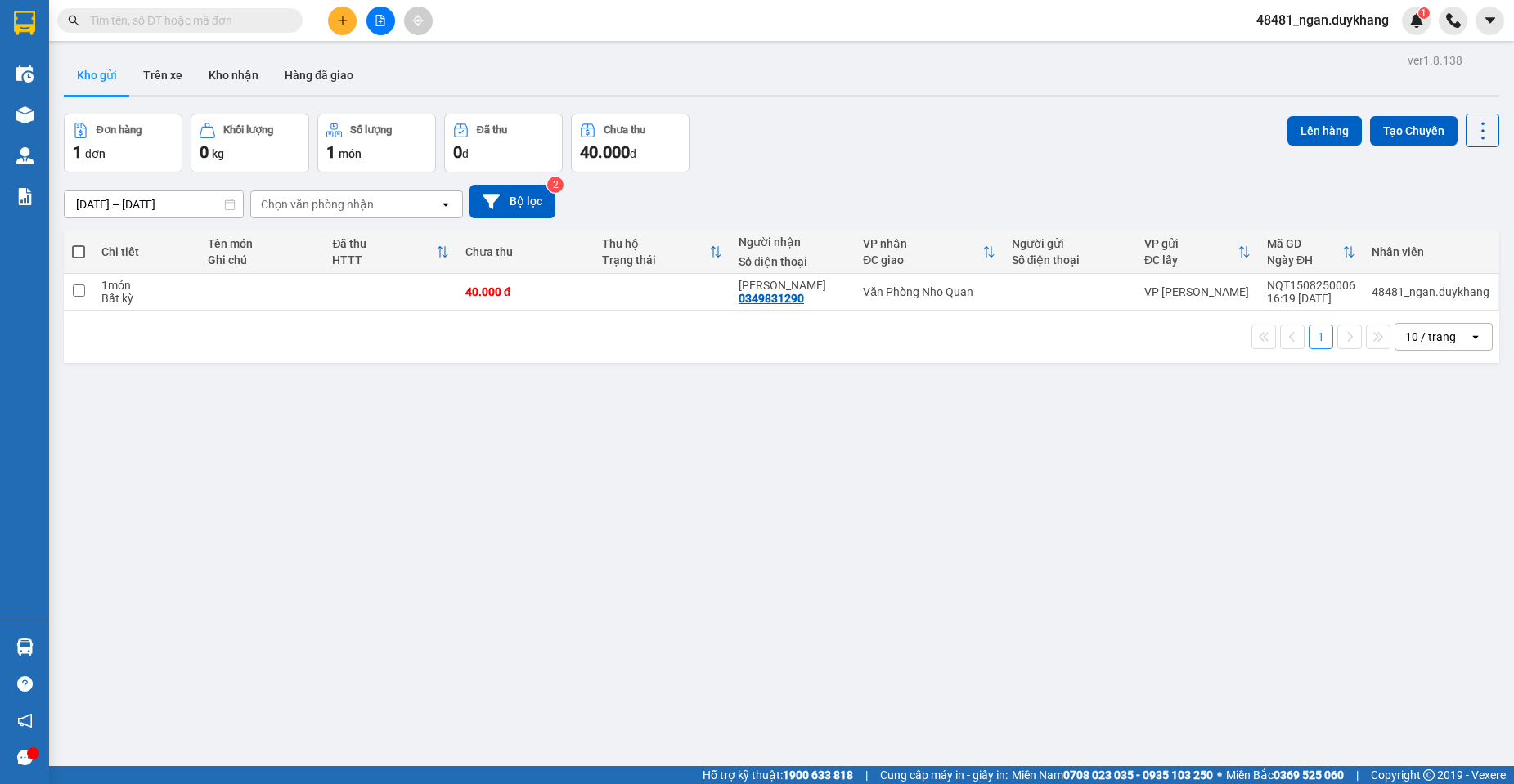
drag, startPoint x: 158, startPoint y: 85, endPoint x: 481, endPoint y: 103, distance: 323.5
click at [159, 85] on button "Trên xe" at bounding box center [163, 76] width 66 height 40
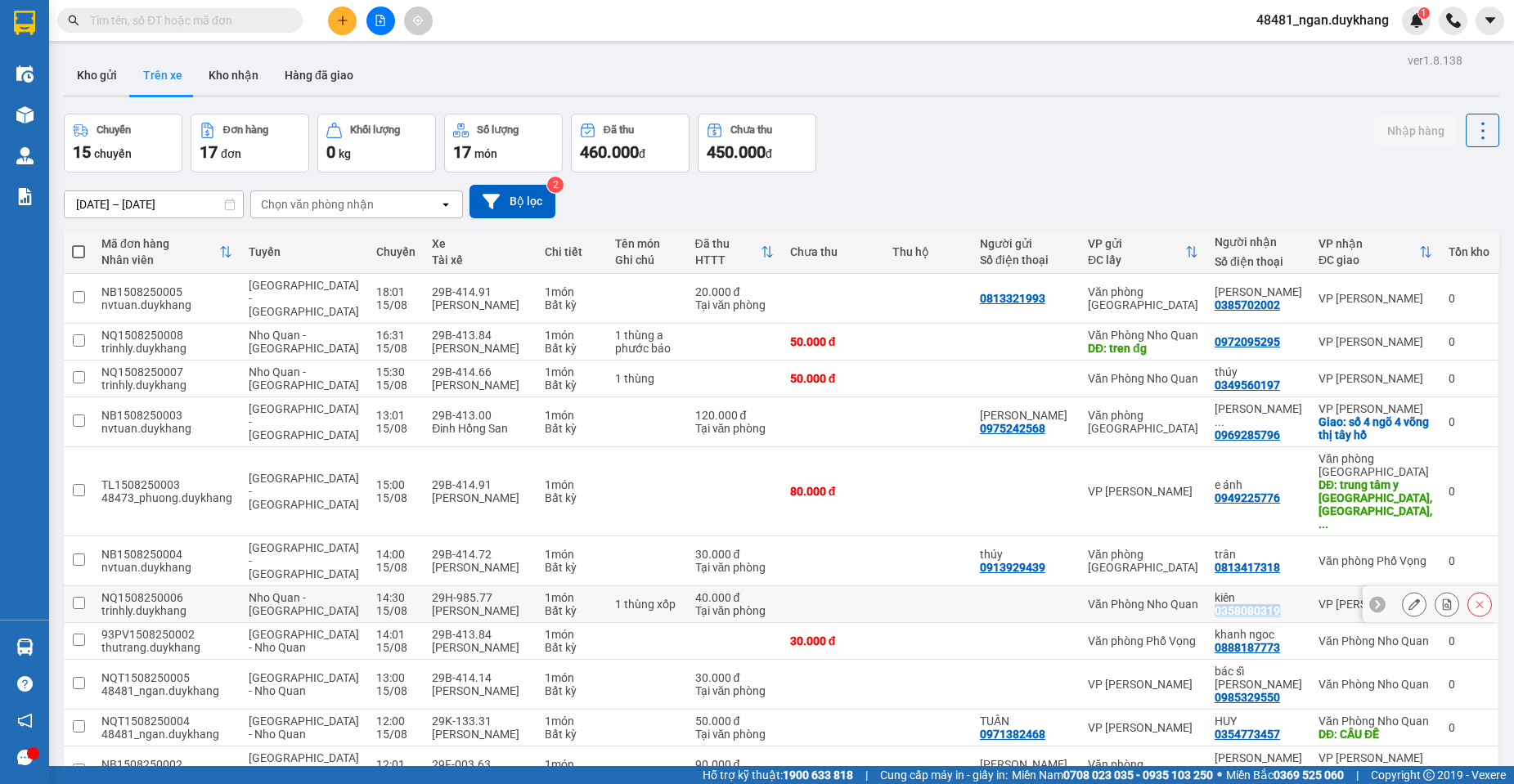
drag, startPoint x: 1287, startPoint y: 571, endPoint x: 1223, endPoint y: 564, distance: 64.4
click at [1223, 591] on div "kiên 0358080319" at bounding box center [1258, 603] width 87 height 26
checkbox input "true"
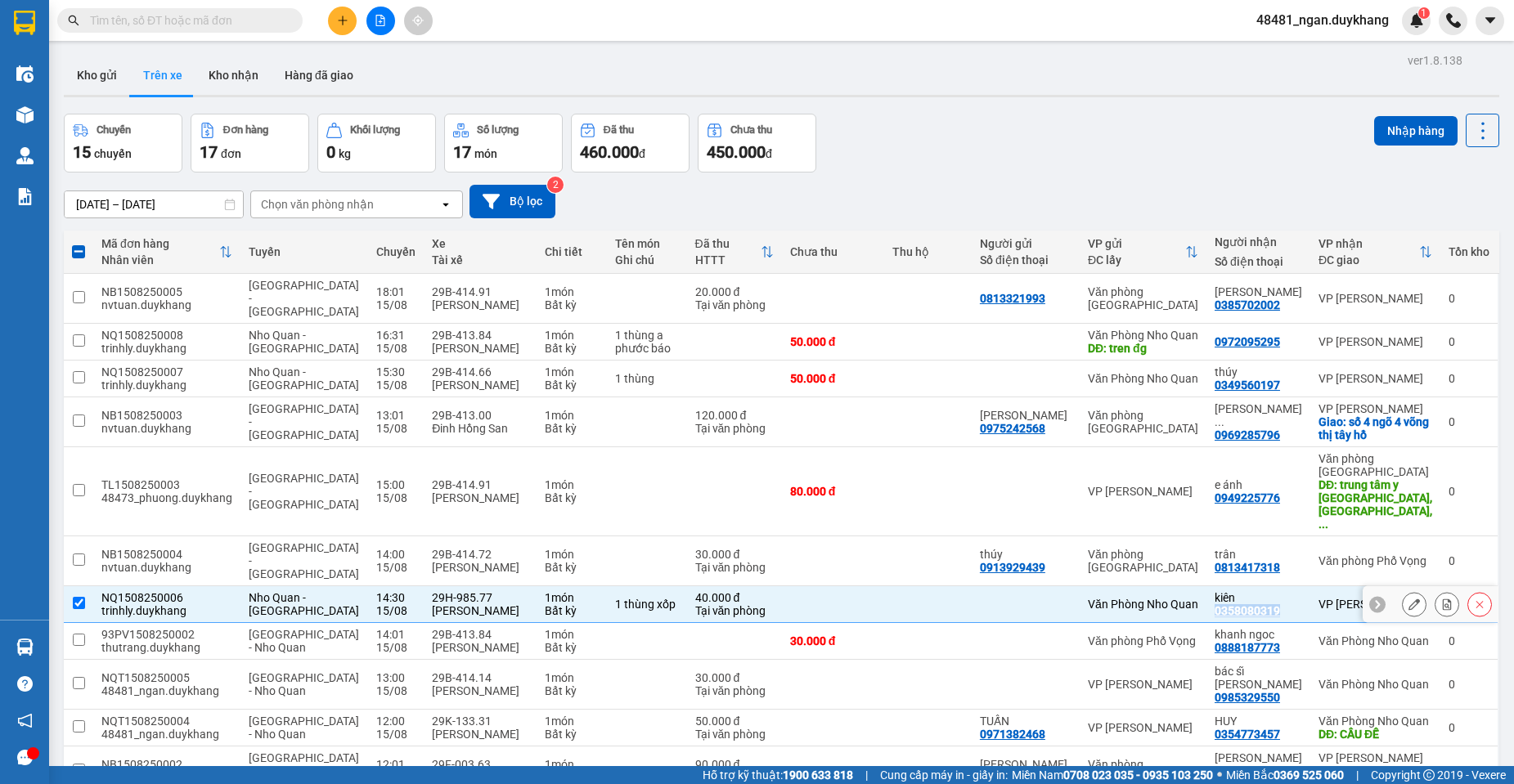
copy div "0358080319"
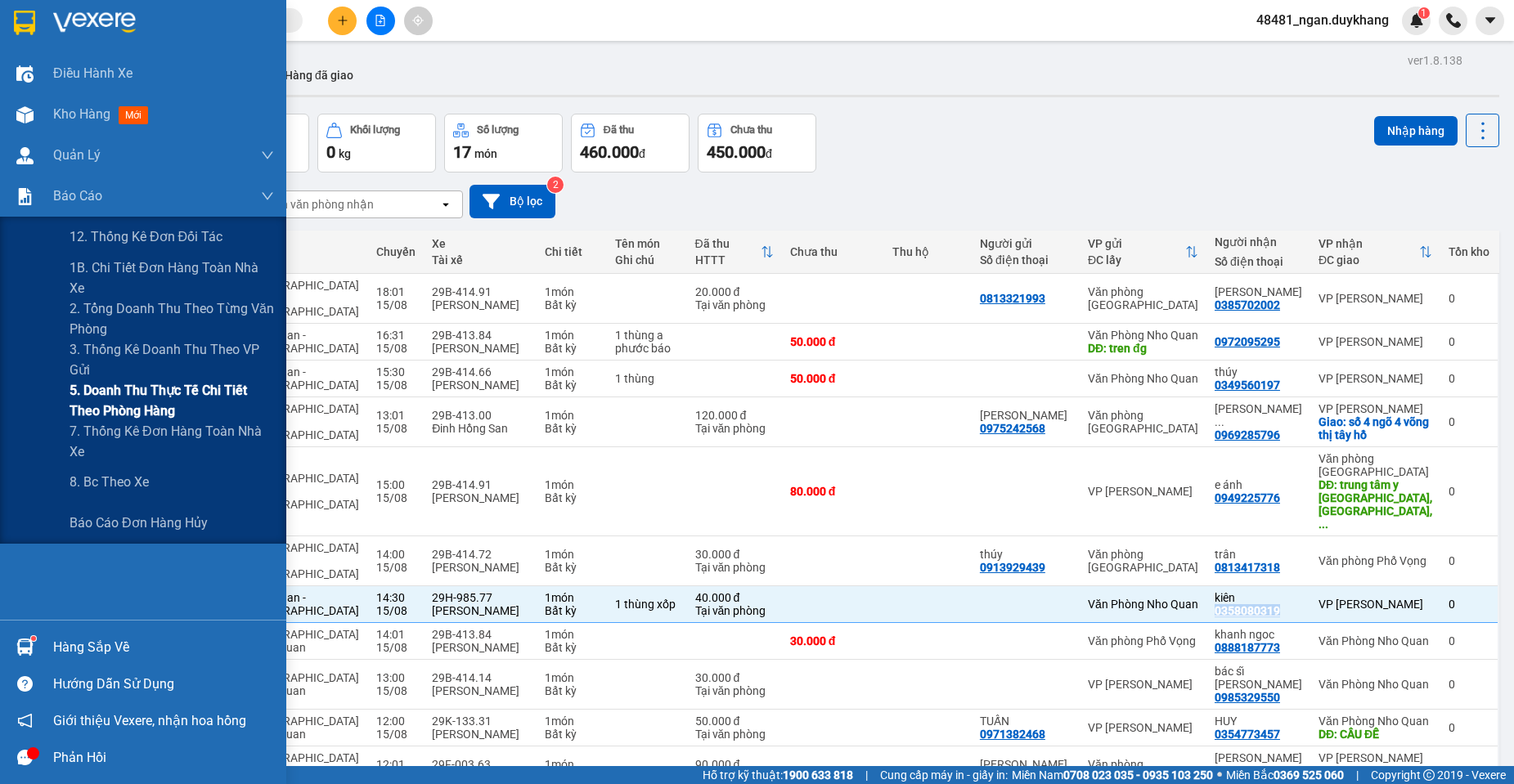
click at [84, 413] on span "5. Doanh thu thực tế chi tiết theo phòng hàng" at bounding box center [171, 400] width 204 height 40
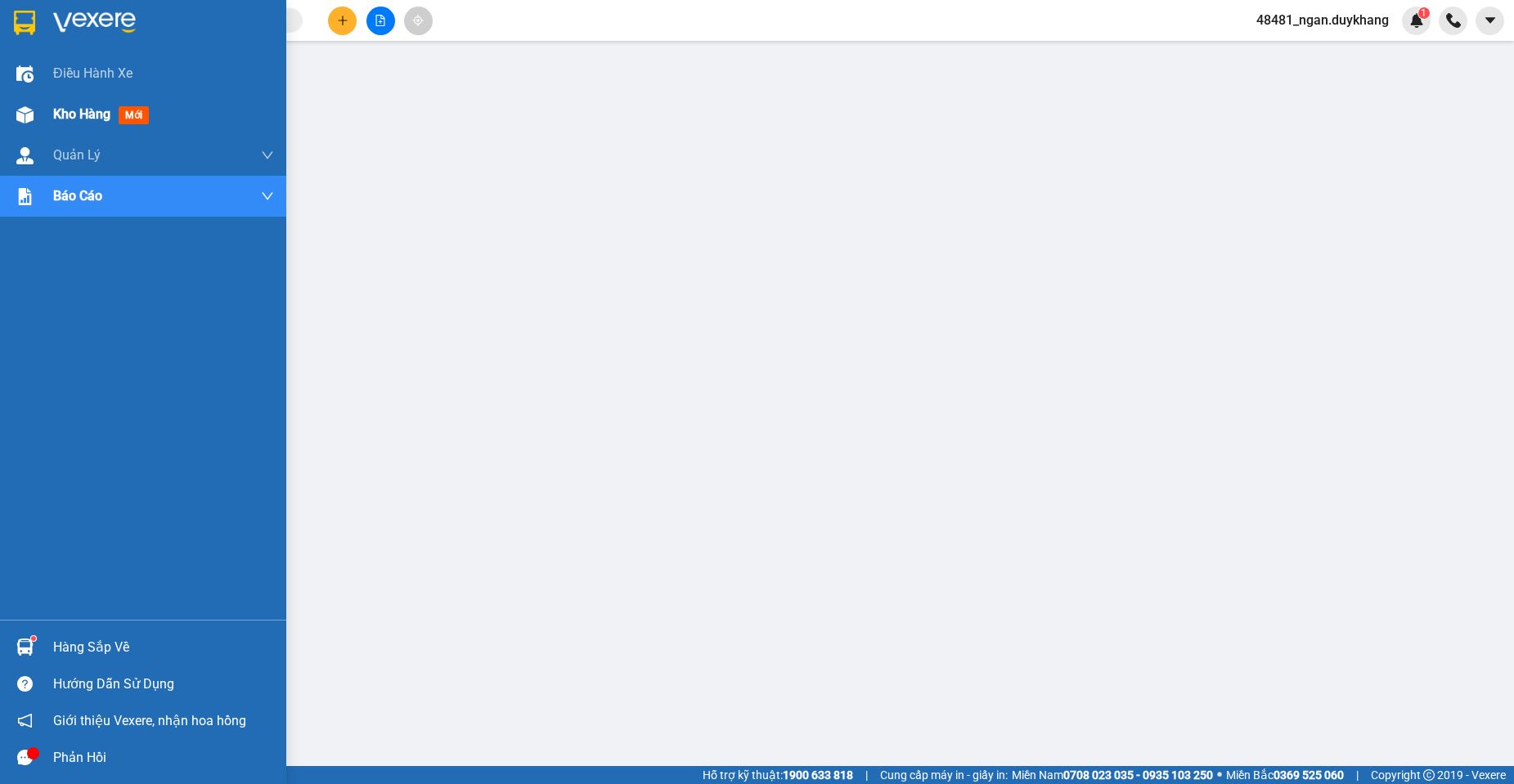
click at [23, 110] on img at bounding box center [24, 114] width 17 height 17
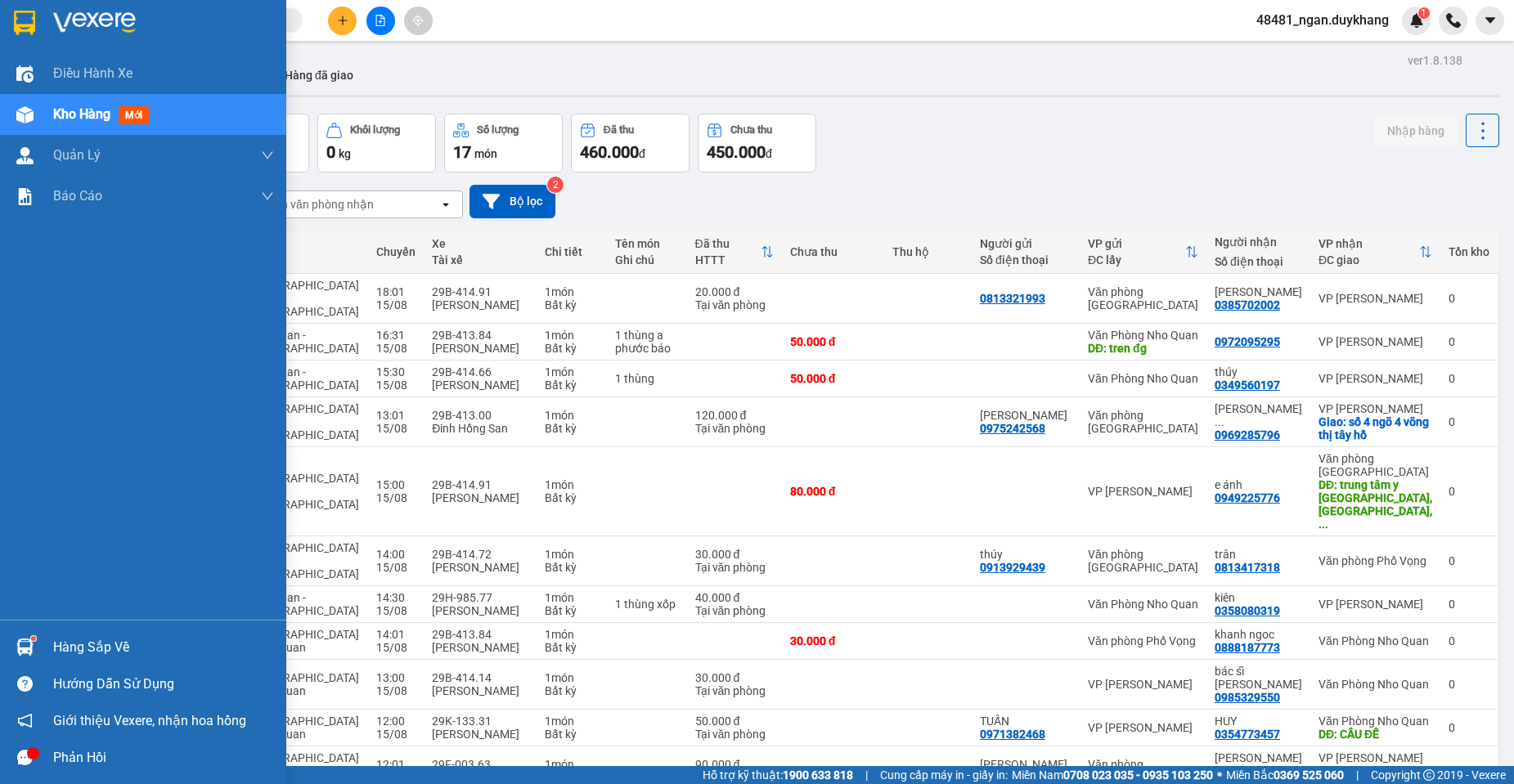
click at [30, 642] on img at bounding box center [24, 646] width 17 height 17
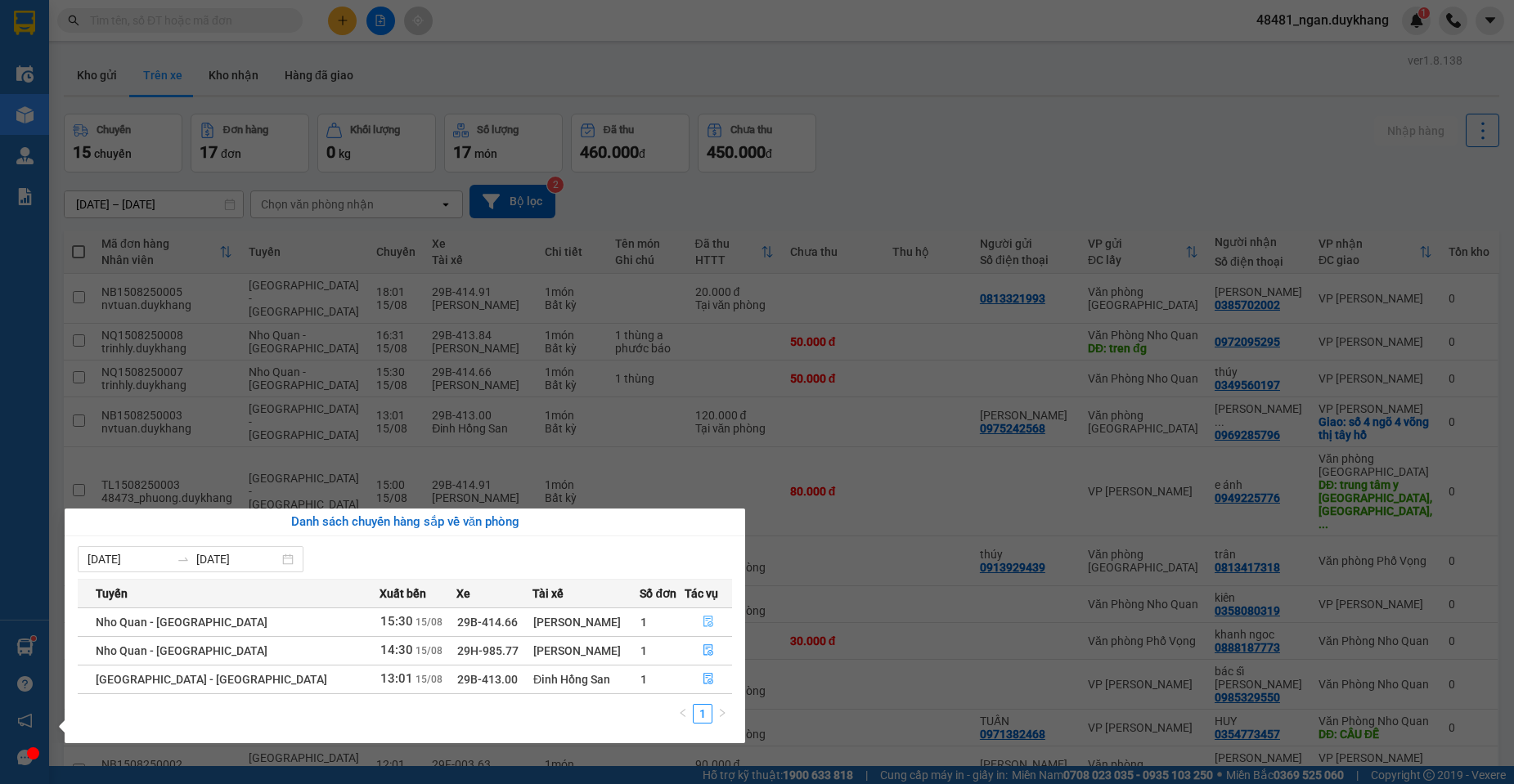
click at [703, 618] on icon "file-done" at bounding box center [708, 621] width 12 height 12
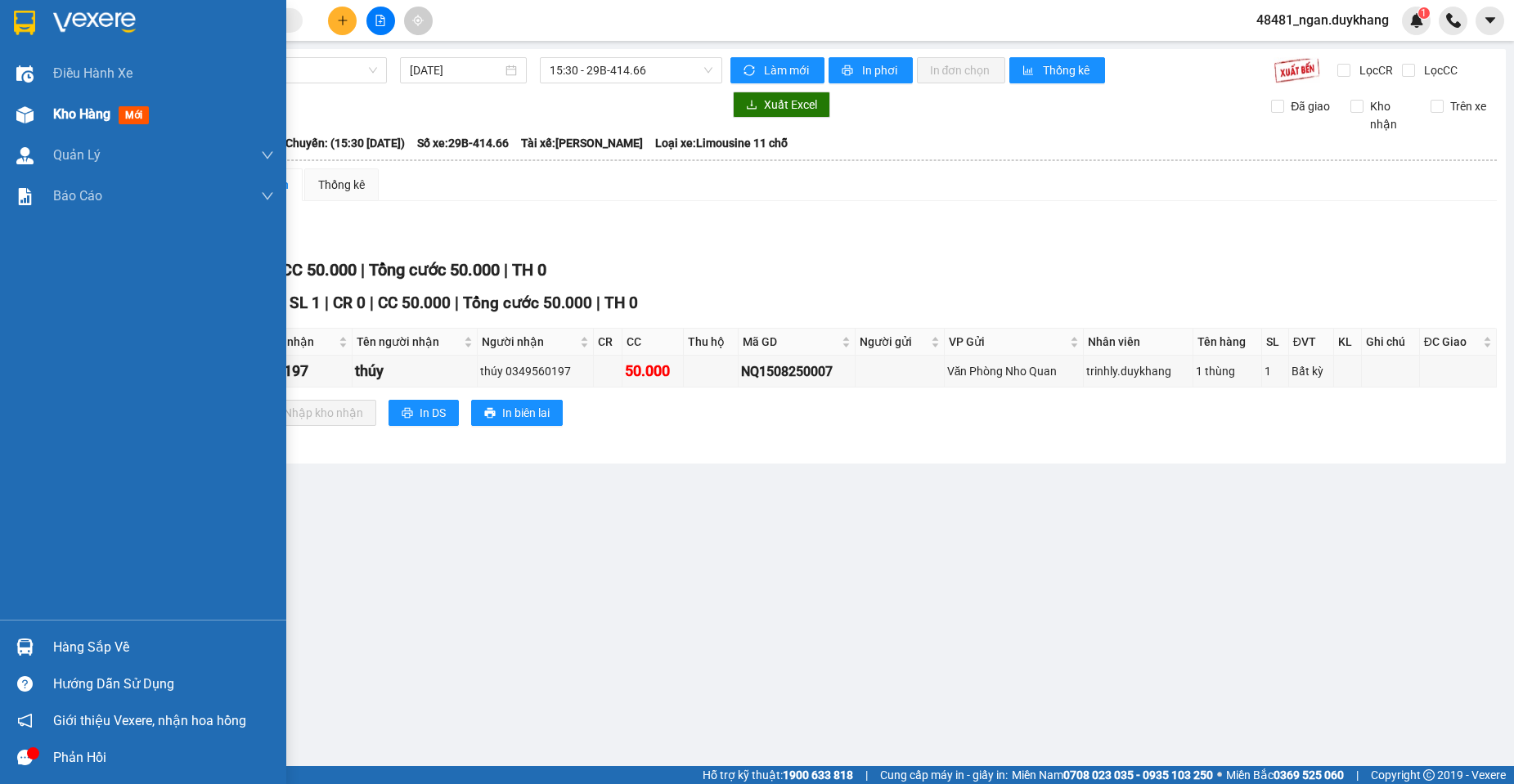
click at [31, 115] on img at bounding box center [24, 114] width 17 height 17
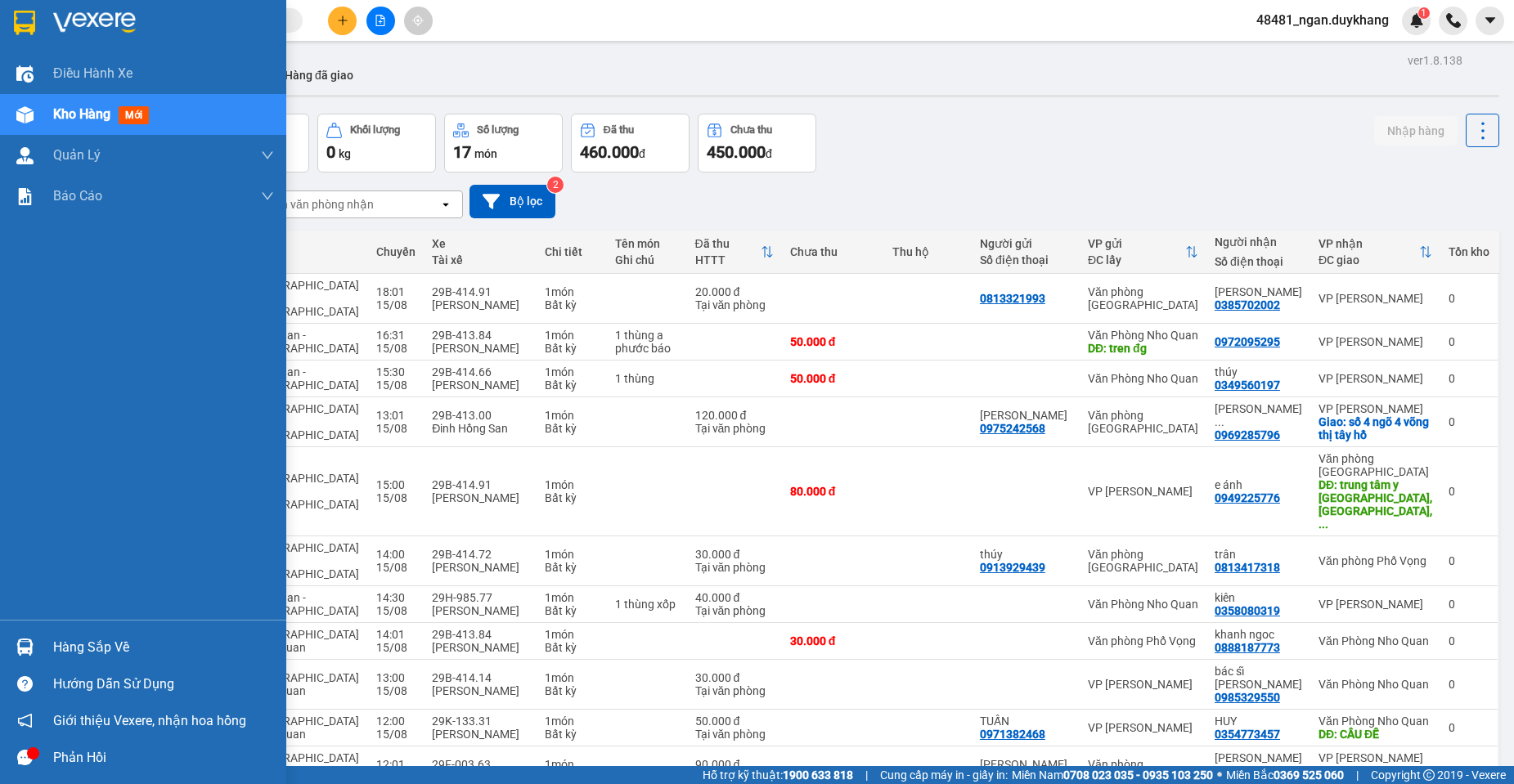
click at [27, 637] on div at bounding box center [25, 647] width 29 height 29
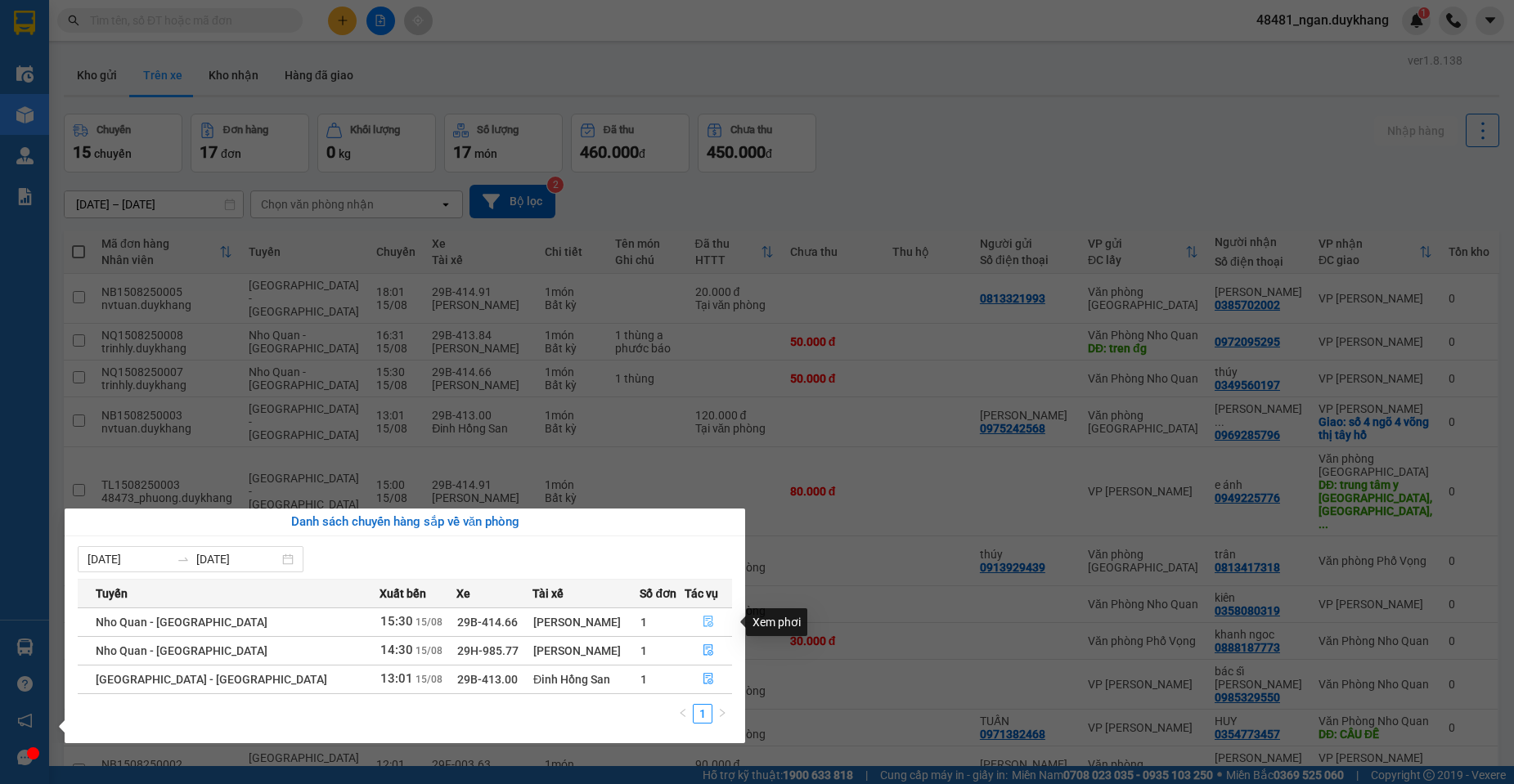
click at [703, 622] on icon "file-done" at bounding box center [708, 621] width 12 height 12
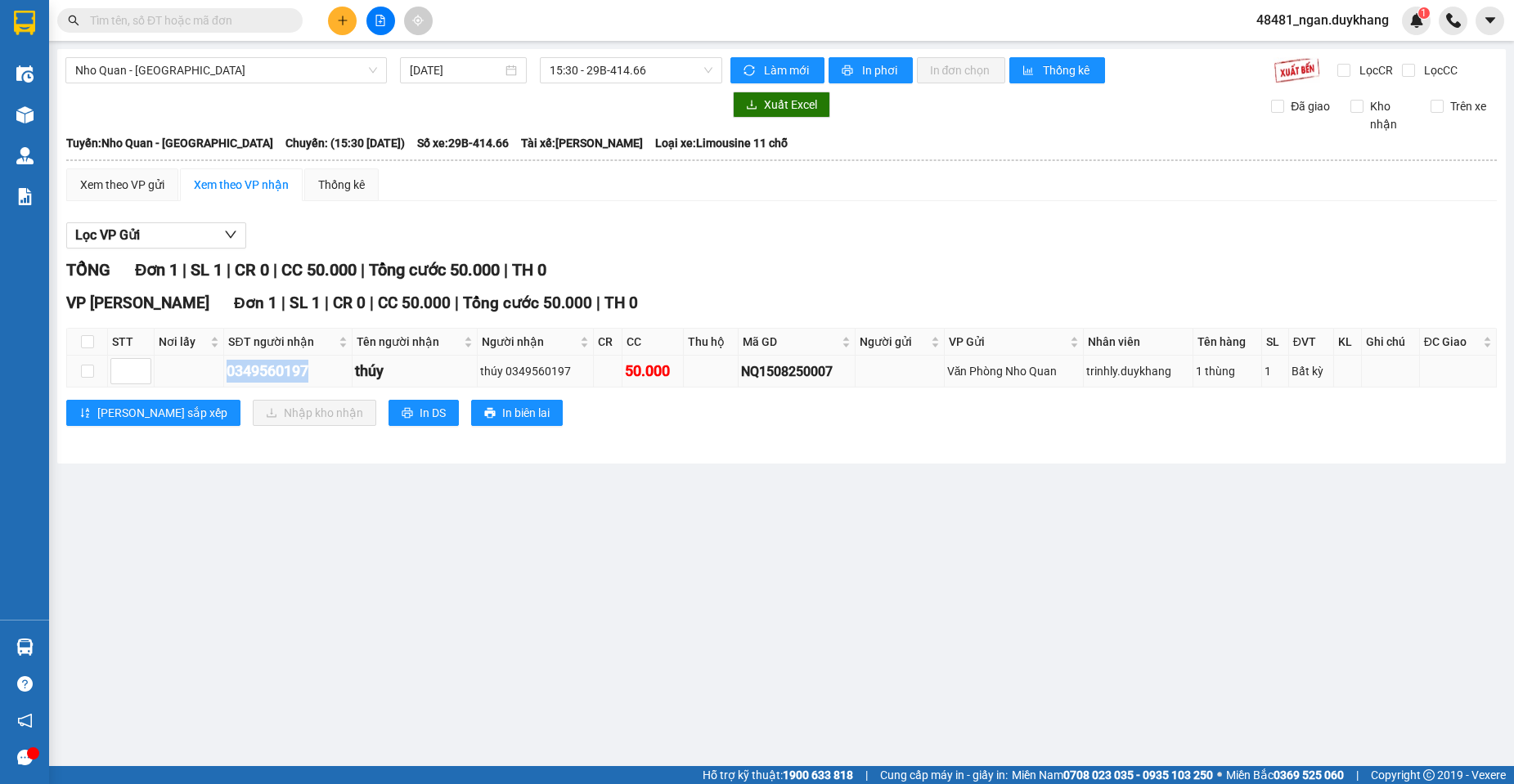
drag, startPoint x: 321, startPoint y: 372, endPoint x: 212, endPoint y: 374, distance: 109.0
click at [212, 374] on tr "0349560197 thúy thúy 0349560197 50.000 NQ1508250007 Văn Phòng Nho Quan trinhly.…" at bounding box center [782, 371] width 1429 height 31
copy div "0349560197"
click at [340, 374] on div "0349560197" at bounding box center [288, 370] width 122 height 22
